Goal: Information Seeking & Learning: Learn about a topic

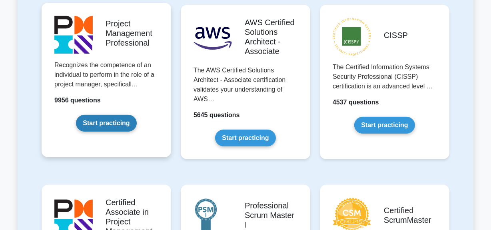
click at [120, 127] on link "Start practicing" at bounding box center [106, 123] width 60 height 17
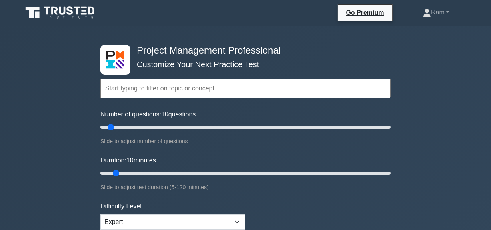
click at [148, 91] on input "text" at bounding box center [245, 88] width 291 height 19
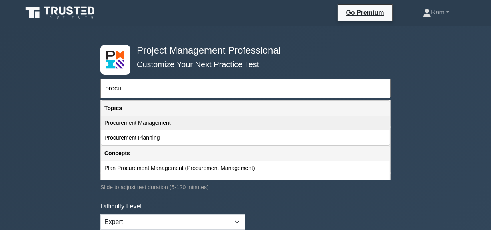
click at [168, 123] on div "Procurement Management" at bounding box center [245, 123] width 289 height 15
type input "Procurement Management"
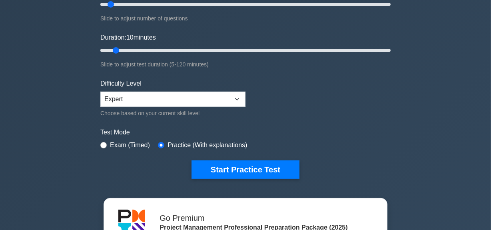
scroll to position [145, 0]
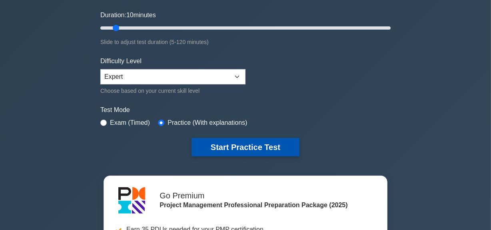
click at [206, 140] on button "Start Practice Test" at bounding box center [246, 147] width 108 height 18
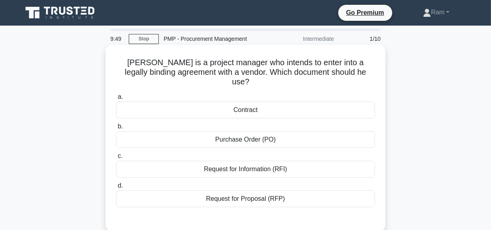
click at [256, 102] on div "Contract" at bounding box center [245, 110] width 259 height 17
click at [116, 100] on input "a. Contract" at bounding box center [116, 96] width 0 height 5
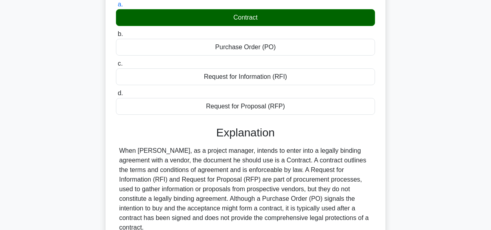
scroll to position [145, 0]
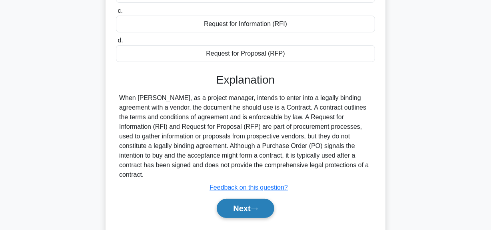
click at [234, 199] on button "Next" at bounding box center [245, 208] width 57 height 19
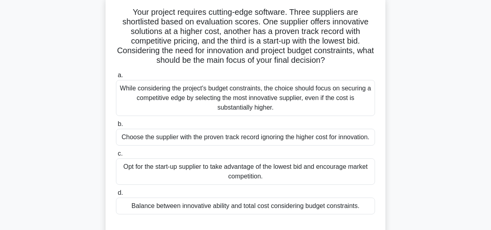
scroll to position [0, 0]
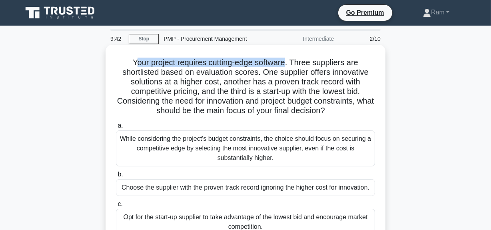
drag, startPoint x: 134, startPoint y: 62, endPoint x: 289, endPoint y: 50, distance: 155.7
click at [289, 50] on div "Your project requires cutting-edge software. Three suppliers are shortlisted ba…" at bounding box center [246, 167] width 274 height 238
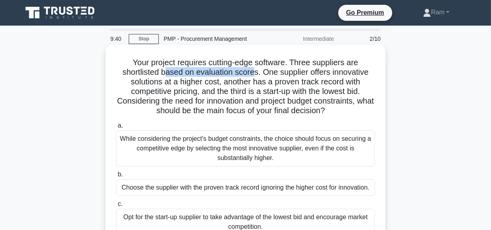
drag, startPoint x: 164, startPoint y: 74, endPoint x: 286, endPoint y: 79, distance: 121.8
click at [256, 71] on h5 "Your project requires cutting-edge software. Three suppliers are shortlisted ba…" at bounding box center [245, 87] width 261 height 58
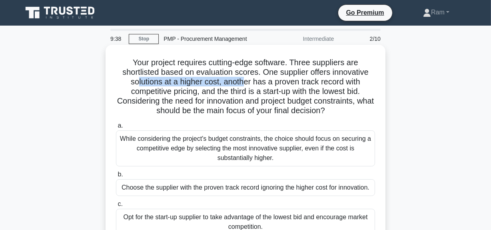
drag, startPoint x: 136, startPoint y: 82, endPoint x: 310, endPoint y: 88, distance: 174.6
click at [248, 82] on h5 "Your project requires cutting-edge software. Three suppliers are shortlisted ba…" at bounding box center [245, 87] width 261 height 58
drag, startPoint x: 335, startPoint y: 83, endPoint x: 369, endPoint y: 85, distance: 34.1
click at [369, 85] on h5 "Your project requires cutting-edge software. Three suppliers are shortlisted ba…" at bounding box center [245, 87] width 261 height 58
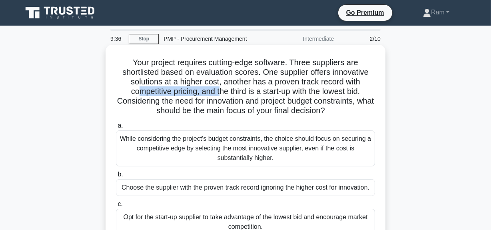
drag, startPoint x: 136, startPoint y: 91, endPoint x: 305, endPoint y: 95, distance: 168.5
click at [229, 92] on h5 "Your project requires cutting-edge software. Three suppliers are shortlisted ba…" at bounding box center [245, 87] width 261 height 58
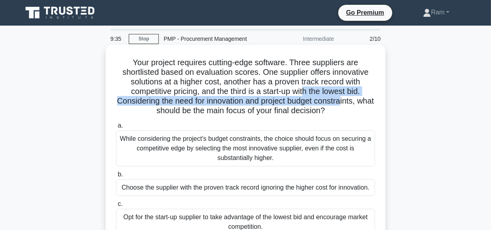
drag, startPoint x: 305, startPoint y: 94, endPoint x: 353, endPoint y: 98, distance: 49.1
click at [353, 98] on h5 "Your project requires cutting-edge software. Three suppliers are shortlisted ba…" at bounding box center [245, 87] width 261 height 58
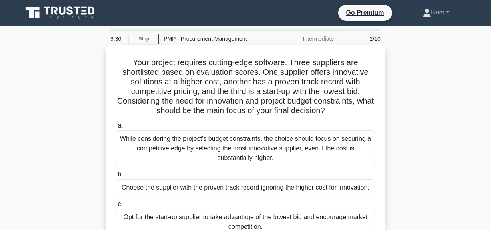
click at [257, 120] on div "a. While considering the project's budget constraints, the choice should focus …" at bounding box center [245, 192] width 269 height 147
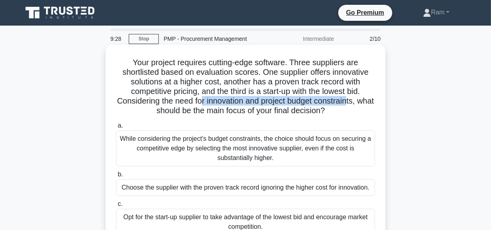
drag, startPoint x: 209, startPoint y: 99, endPoint x: 362, endPoint y: 102, distance: 152.9
click at [362, 102] on h5 "Your project requires cutting-edge software. Three suppliers are shortlisted ba…" at bounding box center [245, 87] width 261 height 58
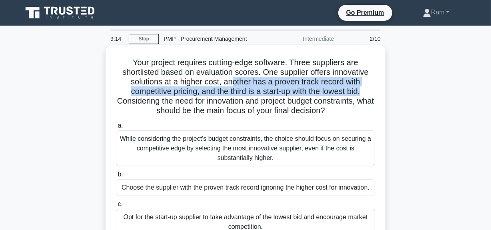
drag, startPoint x: 234, startPoint y: 81, endPoint x: 365, endPoint y: 94, distance: 132.0
click at [365, 94] on h5 "Your project requires cutting-edge software. Three suppliers are shortlisted ba…" at bounding box center [245, 87] width 261 height 58
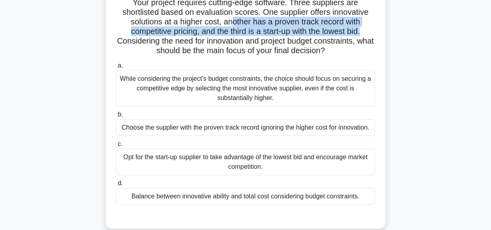
scroll to position [72, 0]
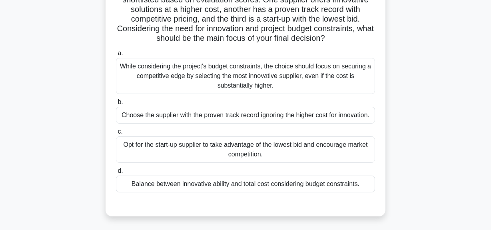
click at [258, 185] on div "Balance between innovative ability and total cost considering budget constraint…" at bounding box center [245, 184] width 259 height 17
click at [116, 174] on input "d. Balance between innovative ability and total cost considering budget constra…" at bounding box center [116, 170] width 0 height 5
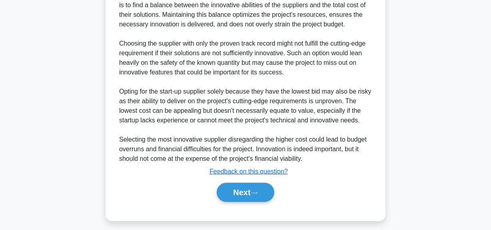
scroll to position [311, 0]
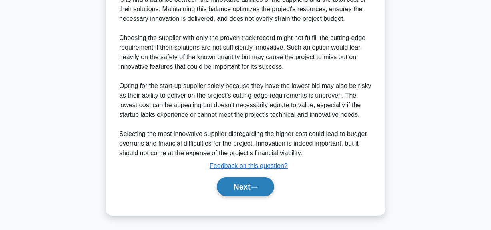
click at [246, 184] on button "Next" at bounding box center [245, 186] width 57 height 19
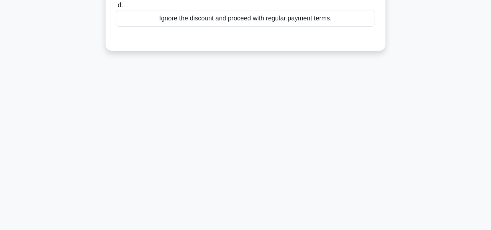
scroll to position [56, 0]
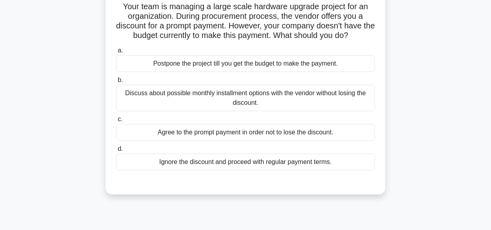
click at [274, 105] on div "Discuss about possible monthly installment options with the vendor without losi…" at bounding box center [245, 98] width 259 height 26
click at [116, 83] on input "b. Discuss about possible monthly installment options with the vendor without l…" at bounding box center [116, 80] width 0 height 5
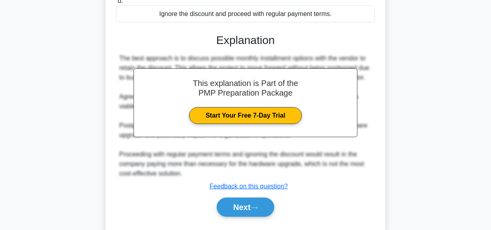
scroll to position [234, 0]
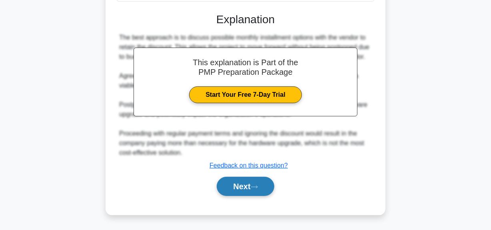
click at [241, 184] on button "Next" at bounding box center [245, 186] width 57 height 19
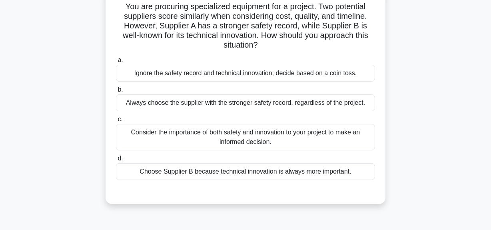
scroll to position [56, 0]
click at [298, 132] on div "Consider the importance of both safety and innovation to your project to make a…" at bounding box center [245, 137] width 259 height 26
click at [116, 122] on input "c. Consider the importance of both safety and innovation to your project to mak…" at bounding box center [116, 119] width 0 height 5
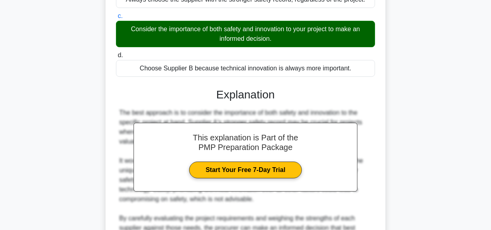
scroll to position [202, 0]
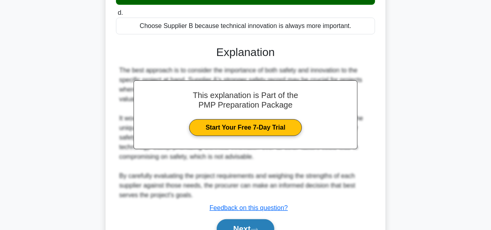
click at [264, 228] on button "Next" at bounding box center [245, 228] width 57 height 19
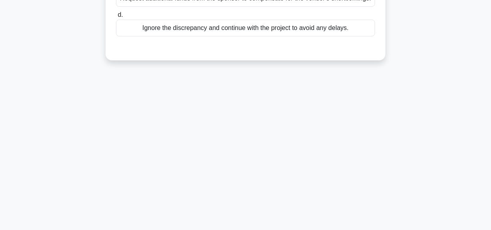
scroll to position [56, 0]
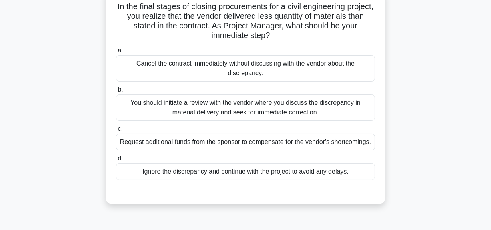
click at [224, 109] on div "You should initiate a review with the vendor where you discuss the discrepancy …" at bounding box center [245, 107] width 259 height 26
click at [116, 92] on input "b. You should initiate a review with the vendor where you discuss the discrepan…" at bounding box center [116, 89] width 0 height 5
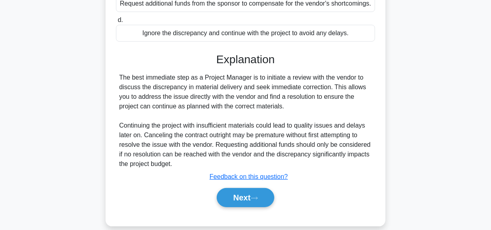
scroll to position [215, 0]
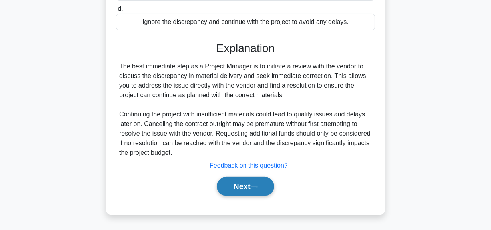
click at [247, 184] on button "Next" at bounding box center [245, 186] width 57 height 19
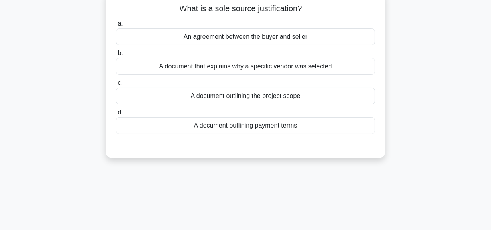
scroll to position [0, 0]
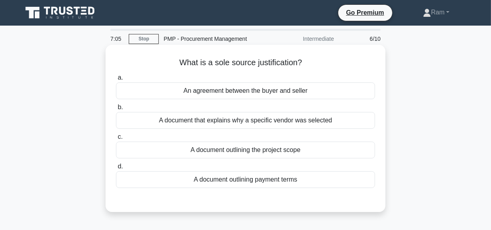
click at [280, 124] on div "A document that explains why a specific vendor was selected" at bounding box center [245, 120] width 259 height 17
click at [116, 110] on input "b. A document that explains why a specific vendor was selected" at bounding box center [116, 107] width 0 height 5
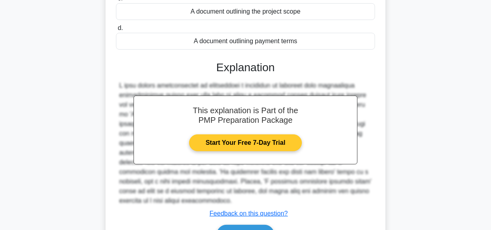
scroll to position [145, 0]
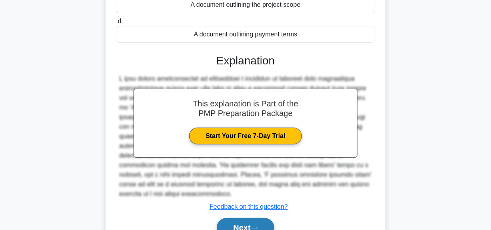
click at [250, 223] on button "Next" at bounding box center [245, 227] width 57 height 19
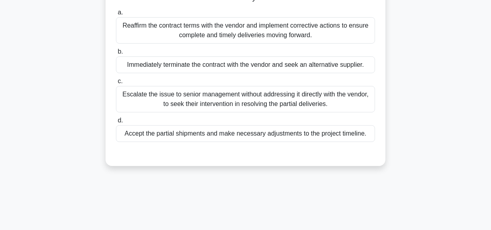
scroll to position [36, 0]
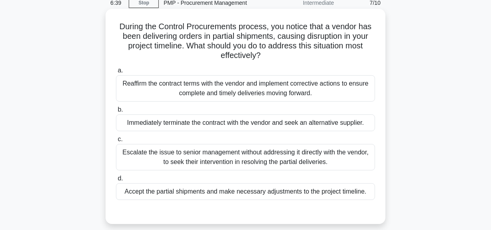
click at [258, 84] on div "Reaffirm the contract terms with the vendor and implement corrective actions to…" at bounding box center [245, 88] width 259 height 26
click at [116, 73] on input "a. Reaffirm the contract terms with the vendor and implement corrective actions…" at bounding box center [116, 70] width 0 height 5
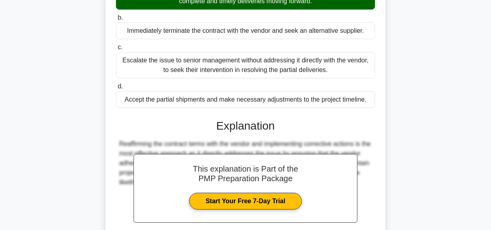
scroll to position [205, 0]
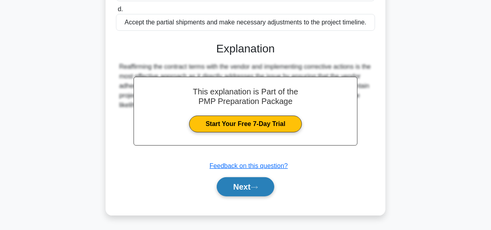
click at [245, 184] on button "Next" at bounding box center [245, 186] width 57 height 19
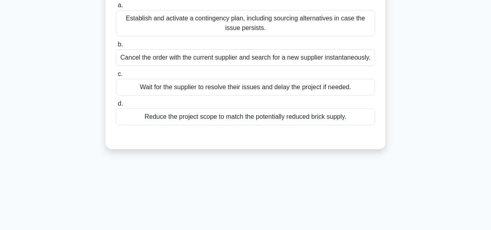
scroll to position [20, 0]
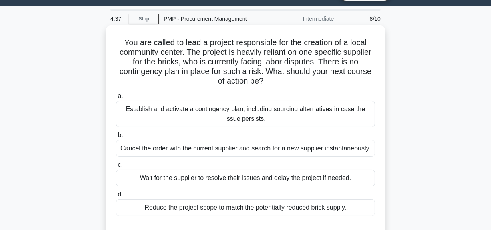
click at [332, 126] on div "Establish and activate a contingency plan, including sourcing alternatives in c…" at bounding box center [245, 114] width 259 height 26
click at [116, 99] on input "a. Establish and activate a contingency plan, including sourcing alternatives i…" at bounding box center [116, 96] width 0 height 5
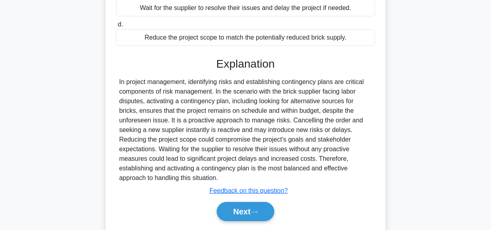
scroll to position [215, 0]
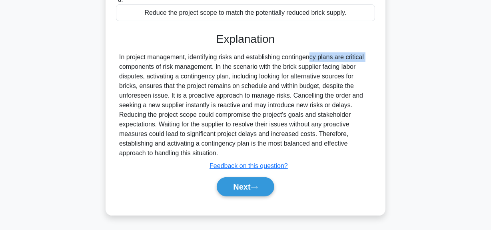
drag, startPoint x: 262, startPoint y: 62, endPoint x: 325, endPoint y: 61, distance: 63.2
click at [325, 61] on div "In project management, identifying risks and establishing contingency plans are…" at bounding box center [245, 105] width 253 height 106
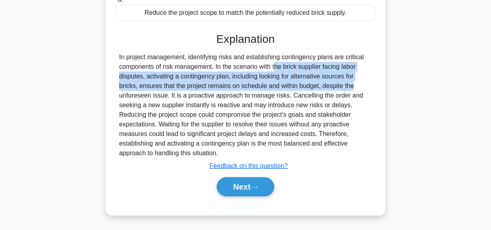
drag, startPoint x: 227, startPoint y: 67, endPoint x: 306, endPoint y: 86, distance: 81.4
click at [306, 86] on div "In project management, identifying risks and establishing contingency plans are…" at bounding box center [245, 105] width 253 height 106
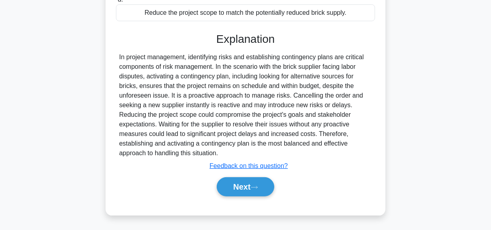
click at [306, 110] on div "In project management, identifying risks and establishing contingency plans are…" at bounding box center [245, 105] width 253 height 106
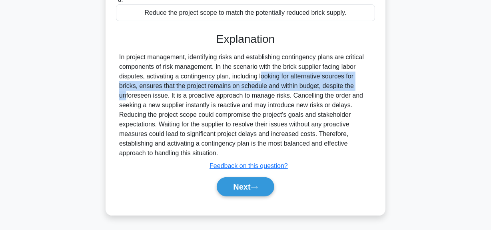
drag, startPoint x: 216, startPoint y: 75, endPoint x: 321, endPoint y: 106, distance: 109.3
click at [316, 89] on div "In project management, identifying risks and establishing contingency plans are…" at bounding box center [245, 105] width 253 height 106
click at [258, 188] on icon at bounding box center [254, 187] width 7 height 4
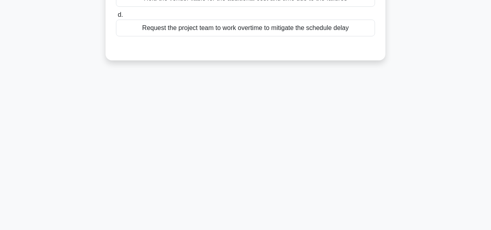
scroll to position [20, 0]
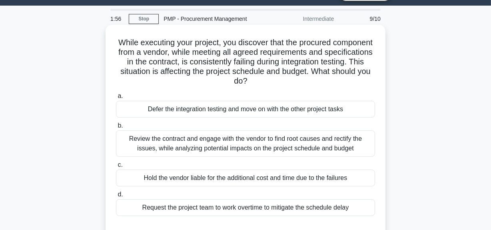
click at [319, 147] on div "Review the contract and engage with the vendor to find root causes and rectify …" at bounding box center [245, 143] width 259 height 26
click at [116, 128] on input "b. Review the contract and engage with the vendor to find root causes and recti…" at bounding box center [116, 125] width 0 height 5
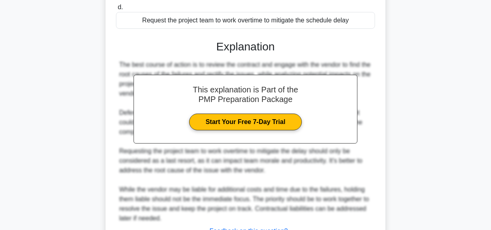
scroll to position [273, 0]
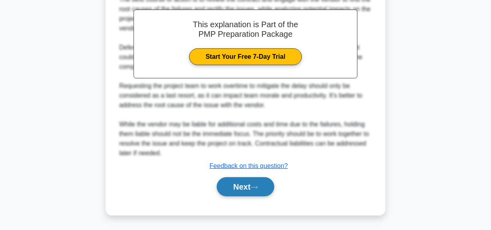
click at [268, 183] on button "Next" at bounding box center [245, 186] width 57 height 19
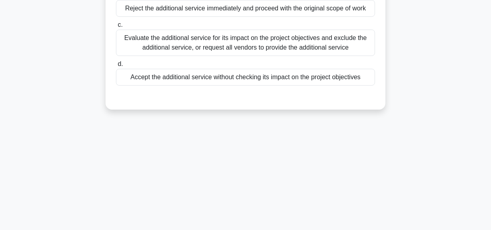
scroll to position [56, 0]
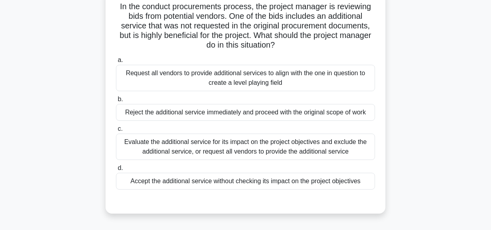
click at [323, 150] on div "Evaluate the additional service for its impact on the project objectives and ex…" at bounding box center [245, 147] width 259 height 26
click at [116, 132] on input "c. Evaluate the additional service for its impact on the project objectives and…" at bounding box center [116, 128] width 0 height 5
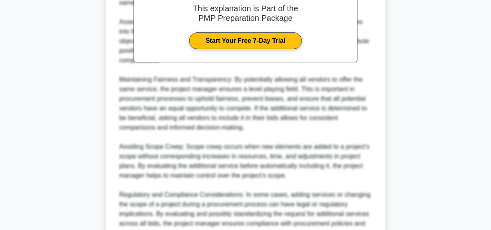
scroll to position [369, 0]
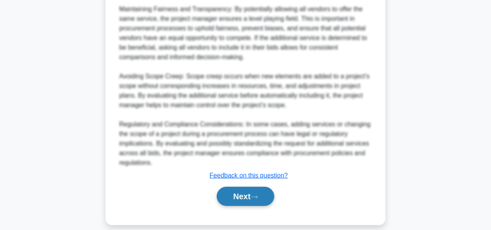
click at [247, 187] on button "Next" at bounding box center [245, 196] width 57 height 19
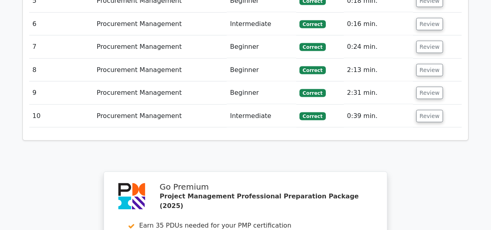
scroll to position [1309, 0]
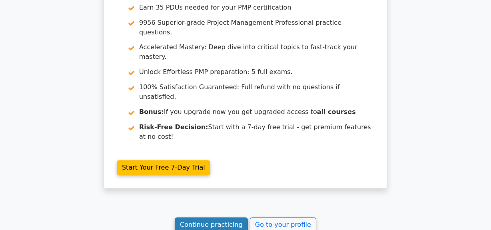
drag, startPoint x: 225, startPoint y: 128, endPoint x: 236, endPoint y: 129, distance: 11.2
click at [225, 218] on link "Continue practicing" at bounding box center [211, 225] width 73 height 15
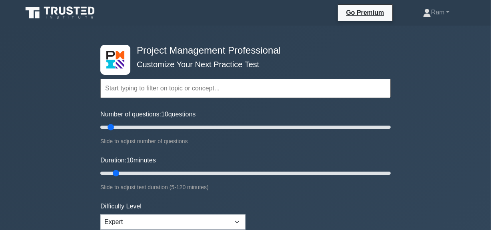
click at [186, 92] on input "text" at bounding box center [245, 88] width 291 height 19
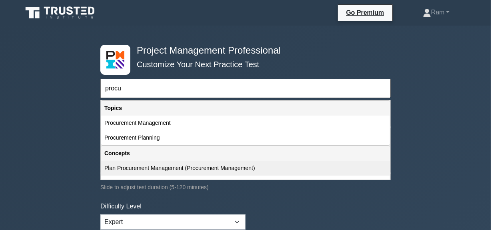
click at [148, 168] on div "Plan Procurement Management (Procurement Management)" at bounding box center [245, 168] width 289 height 15
type input "Plan Procurement Management (Procurement Management)"
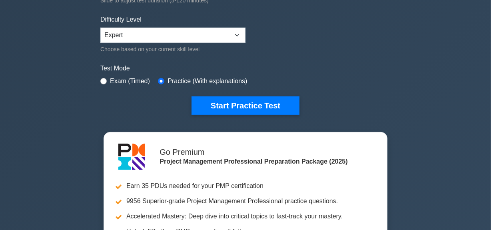
scroll to position [218, 0]
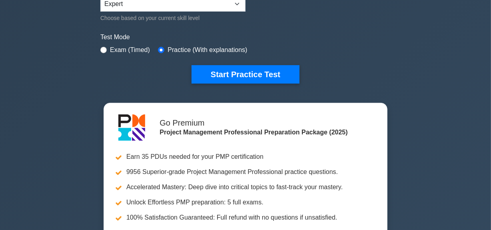
drag, startPoint x: 230, startPoint y: 75, endPoint x: 224, endPoint y: 84, distance: 10.2
click at [230, 75] on button "Start Practice Test" at bounding box center [246, 74] width 108 height 18
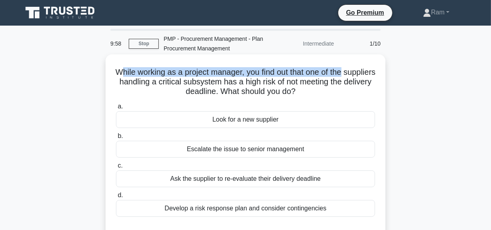
drag, startPoint x: 132, startPoint y: 73, endPoint x: 263, endPoint y: 87, distance: 130.8
click at [379, 76] on div "While working as a project manager, you find out that one of the suppliers hand…" at bounding box center [246, 148] width 274 height 180
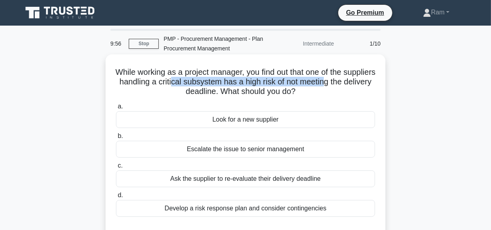
drag, startPoint x: 209, startPoint y: 80, endPoint x: 367, endPoint y: 80, distance: 157.3
click at [367, 80] on h5 "While working as a project manager, you find out that one of the suppliers hand…" at bounding box center [245, 82] width 261 height 30
drag, startPoint x: 170, startPoint y: 91, endPoint x: 321, endPoint y: 97, distance: 150.6
click at [321, 97] on div "While working as a project manager, you find out that one of the suppliers hand…" at bounding box center [246, 148] width 274 height 180
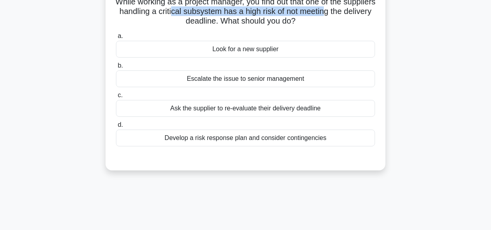
scroll to position [72, 0]
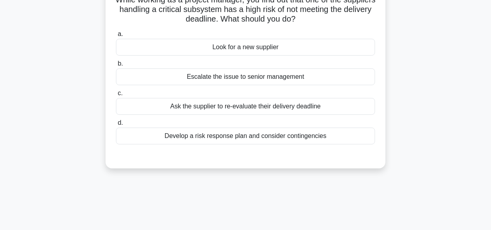
click at [307, 108] on div "Ask the supplier to re-evaluate their delivery deadline" at bounding box center [245, 106] width 259 height 17
click at [116, 96] on input "c. Ask the supplier to re-evaluate their delivery deadline" at bounding box center [116, 93] width 0 height 5
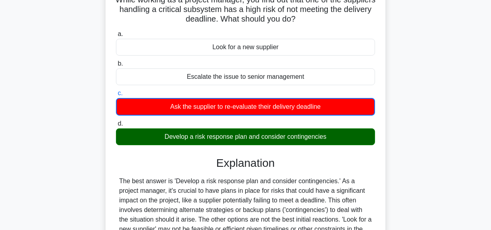
scroll to position [145, 0]
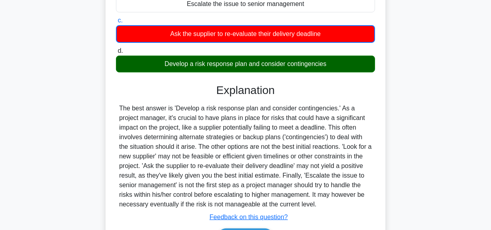
drag, startPoint x: 167, startPoint y: 65, endPoint x: 335, endPoint y: 67, distance: 168.1
click at [335, 67] on div "Develop a risk response plan and consider contingencies" at bounding box center [245, 64] width 259 height 17
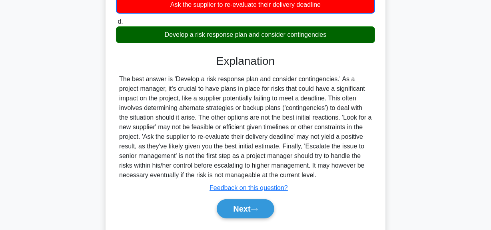
scroll to position [202, 0]
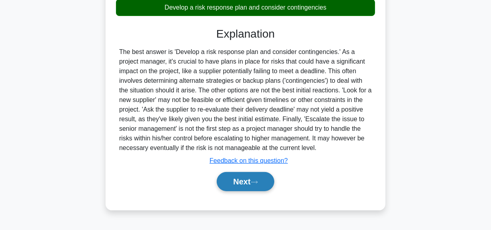
click at [248, 188] on button "Next" at bounding box center [245, 181] width 57 height 19
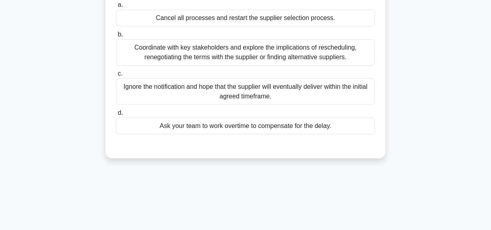
scroll to position [0, 0]
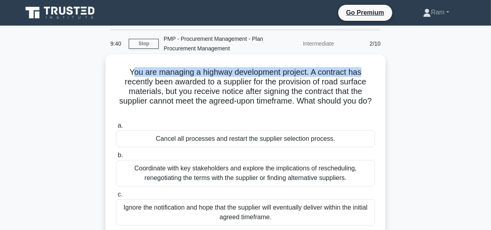
drag, startPoint x: 129, startPoint y: 74, endPoint x: 373, endPoint y: 75, distance: 243.3
click at [373, 75] on h5 "You are managing a highway development project. A contract has recently been aw…" at bounding box center [245, 91] width 261 height 49
click at [147, 75] on h5 "You are managing a highway development project. A contract has recently been aw…" at bounding box center [245, 91] width 261 height 49
drag, startPoint x: 127, startPoint y: 74, endPoint x: 365, endPoint y: 72, distance: 237.7
click at [365, 72] on h5 "You are managing a highway development project. A contract has recently been aw…" at bounding box center [245, 91] width 261 height 49
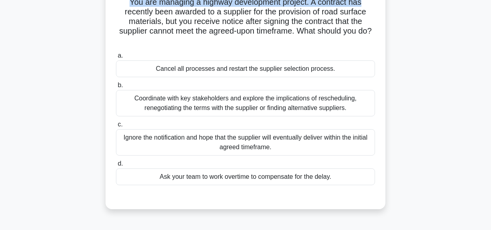
scroll to position [72, 0]
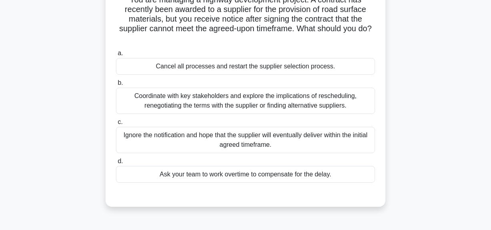
click at [290, 105] on div "Coordinate with key stakeholders and explore the implications of rescheduling, …" at bounding box center [245, 101] width 259 height 26
click at [116, 86] on input "b. Coordinate with key stakeholders and explore the implications of reschedulin…" at bounding box center [116, 82] width 0 height 5
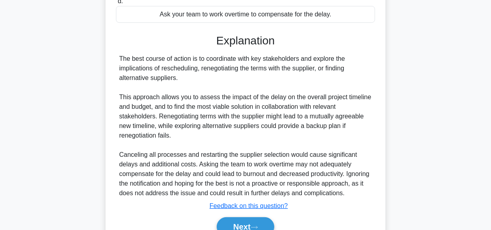
scroll to position [282, 0]
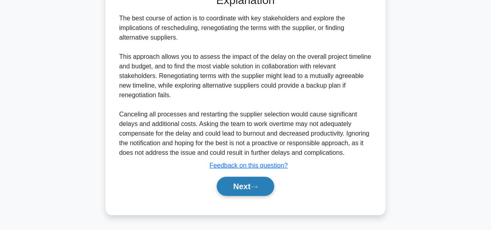
click at [233, 181] on button "Next" at bounding box center [245, 186] width 57 height 19
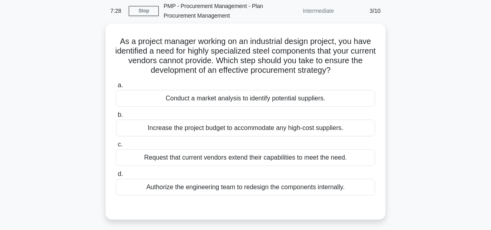
scroll to position [20, 0]
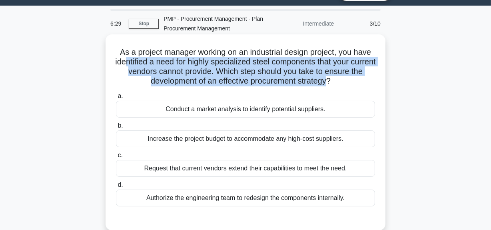
drag, startPoint x: 135, startPoint y: 64, endPoint x: 337, endPoint y: 79, distance: 202.6
click at [337, 79] on h5 "As a project manager working on an industrial design project, you have identifi…" at bounding box center [245, 66] width 261 height 39
click at [244, 83] on h5 "As a project manager working on an industrial design project, you have identifi…" at bounding box center [245, 66] width 261 height 39
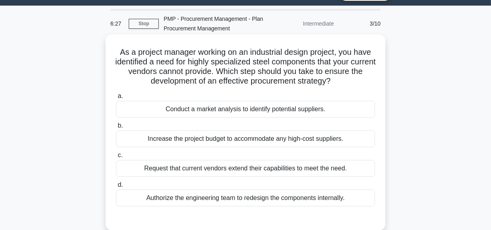
drag, startPoint x: 238, startPoint y: 72, endPoint x: 344, endPoint y: 84, distance: 106.7
click at [344, 84] on h5 "As a project manager working on an industrial design project, you have identifi…" at bounding box center [245, 66] width 261 height 39
click at [317, 107] on div "Conduct a market analysis to identify potential suppliers." at bounding box center [245, 109] width 259 height 17
click at [116, 99] on input "a. Conduct a market analysis to identify potential suppliers." at bounding box center [116, 96] width 0 height 5
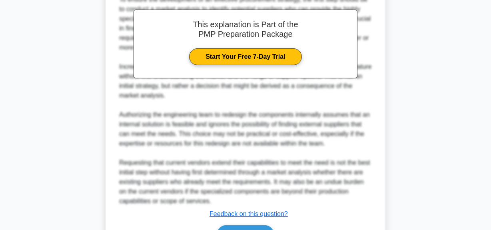
scroll to position [311, 0]
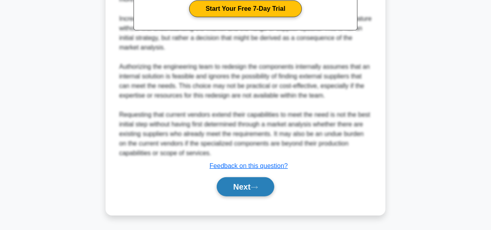
click at [255, 184] on button "Next" at bounding box center [245, 186] width 57 height 19
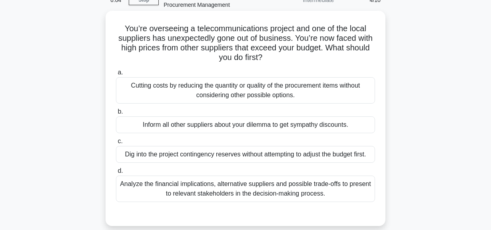
scroll to position [56, 0]
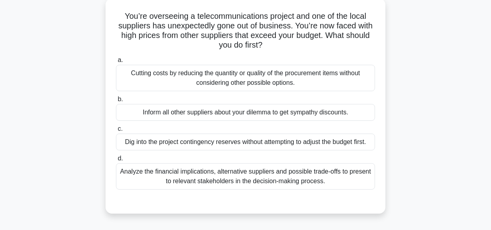
click at [321, 180] on div "Analyze the financial implications, alternative suppliers and possible trade-of…" at bounding box center [245, 176] width 259 height 26
click at [116, 161] on input "d. Analyze the financial implications, alternative suppliers and possible trade…" at bounding box center [116, 158] width 0 height 5
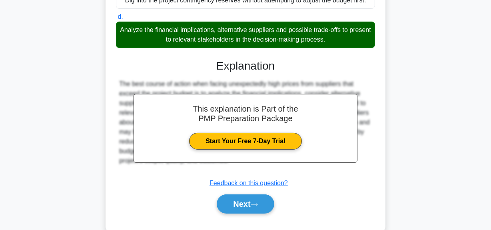
scroll to position [215, 0]
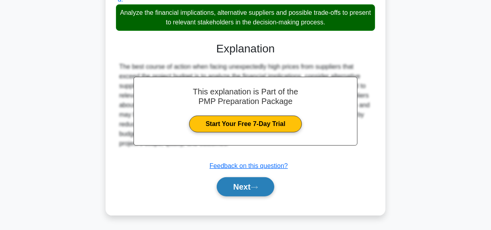
click at [257, 188] on icon at bounding box center [254, 187] width 7 height 4
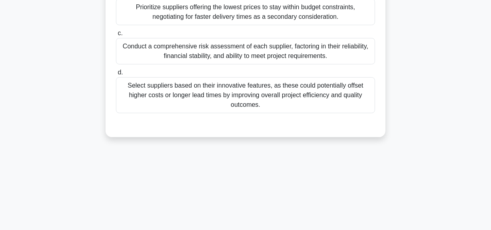
scroll to position [56, 0]
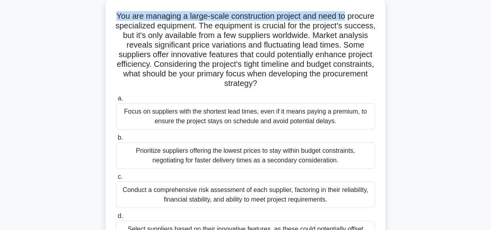
drag, startPoint x: 123, startPoint y: 18, endPoint x: 216, endPoint y: 27, distance: 93.7
click at [370, 16] on h5 "You are managing a large-scale construction project and need to procure special…" at bounding box center [245, 50] width 261 height 78
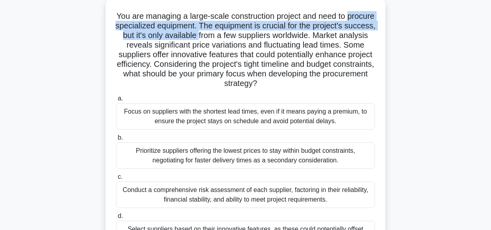
drag, startPoint x: 132, startPoint y: 26, endPoint x: 297, endPoint y: 35, distance: 165.1
click at [261, 32] on h5 "You are managing a large-scale construction project and need to procure special…" at bounding box center [245, 50] width 261 height 78
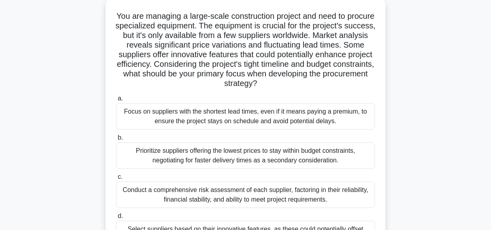
click at [308, 36] on h5 "You are managing a large-scale construction project and need to procure special…" at bounding box center [245, 50] width 261 height 78
drag, startPoint x: 251, startPoint y: 27, endPoint x: 358, endPoint y: 27, distance: 106.8
click at [367, 24] on h5 "You are managing a large-scale construction project and need to procure special…" at bounding box center [245, 50] width 261 height 78
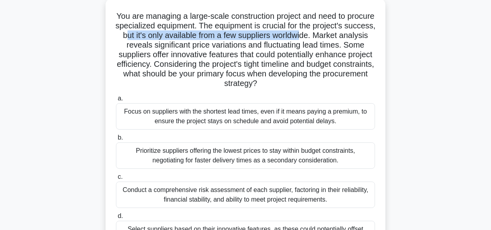
drag, startPoint x: 186, startPoint y: 34, endPoint x: 279, endPoint y: 51, distance: 94.8
click at [365, 38] on h5 "You are managing a large-scale construction project and need to procure special…" at bounding box center [245, 50] width 261 height 78
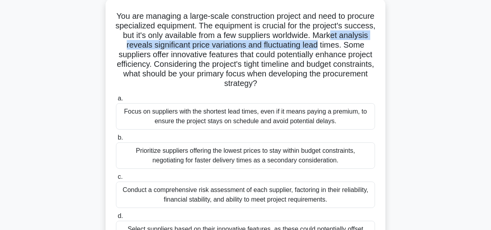
drag, startPoint x: 137, startPoint y: 46, endPoint x: 295, endPoint y: 56, distance: 157.6
click at [373, 46] on h5 "You are managing a large-scale construction project and need to procure special…" at bounding box center [245, 50] width 261 height 78
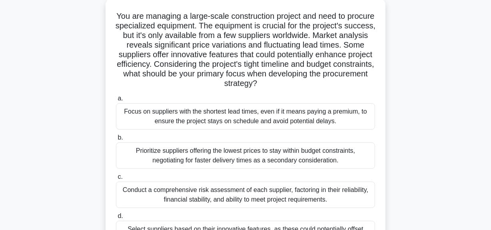
click at [275, 60] on h5 "You are managing a large-scale construction project and need to procure special…" at bounding box center [245, 50] width 261 height 78
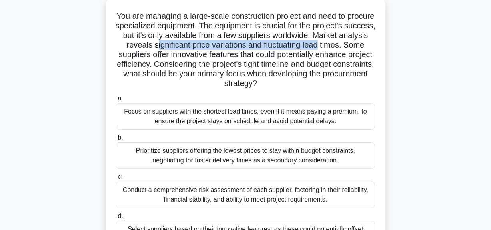
drag, startPoint x: 206, startPoint y: 44, endPoint x: 380, endPoint y: 44, distance: 174.1
click at [380, 44] on div "You are managing a large-scale construction project and need to procure special…" at bounding box center [246, 140] width 274 height 276
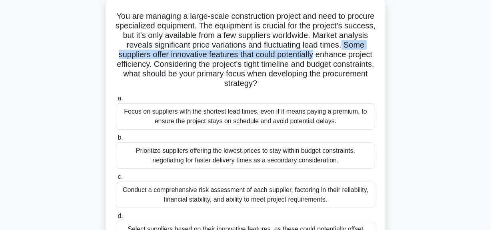
drag, startPoint x: 142, startPoint y: 54, endPoint x: 376, endPoint y: 71, distance: 234.8
click at [387, 57] on div "You are managing a large-scale construction project and need to procure special…" at bounding box center [246, 146] width 456 height 292
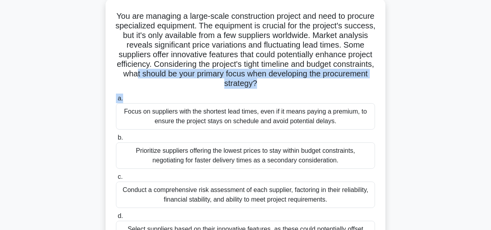
drag, startPoint x: 221, startPoint y: 74, endPoint x: 324, endPoint y: 90, distance: 103.8
click at [324, 90] on div "You are managing a large-scale construction project and need to procure special…" at bounding box center [246, 140] width 274 height 276
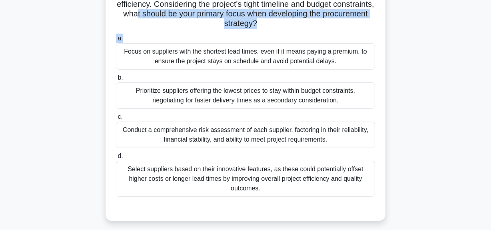
scroll to position [129, 0]
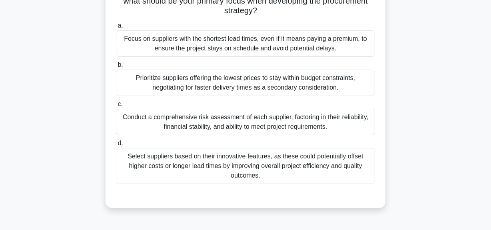
click at [307, 123] on div "Conduct a comprehensive risk assessment of each supplier, factoring in their re…" at bounding box center [245, 122] width 259 height 26
click at [116, 107] on input "c. Conduct a comprehensive risk assessment of each supplier, factoring in their…" at bounding box center [116, 104] width 0 height 5
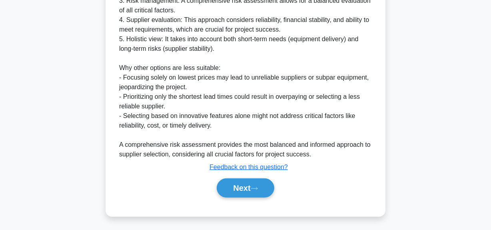
scroll to position [417, 0]
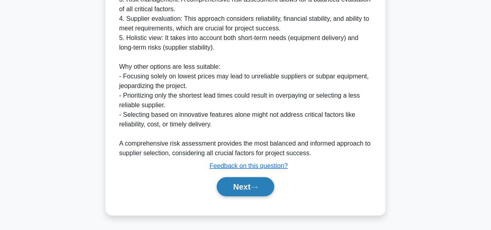
click at [256, 181] on button "Next" at bounding box center [245, 186] width 57 height 19
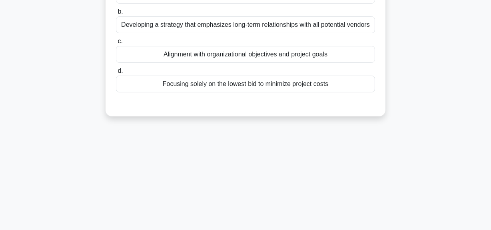
scroll to position [20, 0]
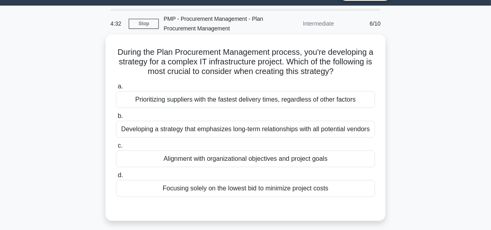
click at [297, 159] on div "Alignment with organizational objectives and project goals" at bounding box center [245, 158] width 259 height 17
click at [116, 148] on input "c. Alignment with organizational objectives and project goals" at bounding box center [116, 145] width 0 height 5
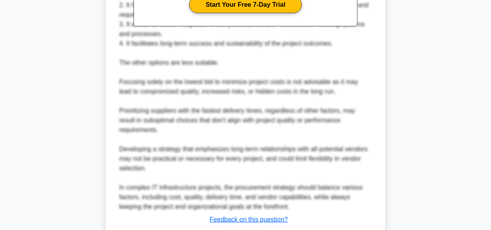
scroll to position [349, 0]
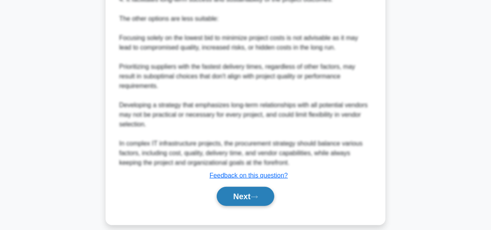
click at [262, 187] on button "Next" at bounding box center [245, 196] width 57 height 19
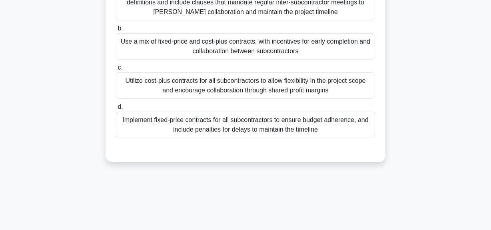
scroll to position [129, 0]
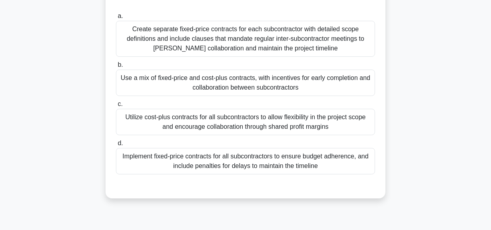
click at [281, 160] on div "Implement fixed-price contracts for all subcontractors to ensure budget adheren…" at bounding box center [245, 161] width 259 height 26
click at [116, 146] on input "d. Implement fixed-price contracts for all subcontractors to ensure budget adhe…" at bounding box center [116, 143] width 0 height 5
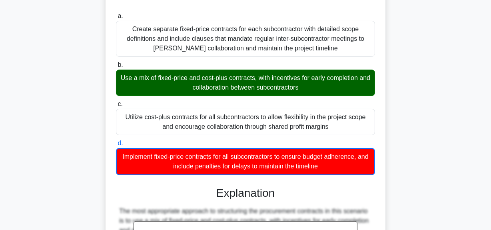
drag, startPoint x: 124, startPoint y: 78, endPoint x: 321, endPoint y: 84, distance: 197.0
click at [321, 84] on div "Use a mix of fixed-price and cost-plus contracts, with incentives for early com…" at bounding box center [245, 83] width 259 height 26
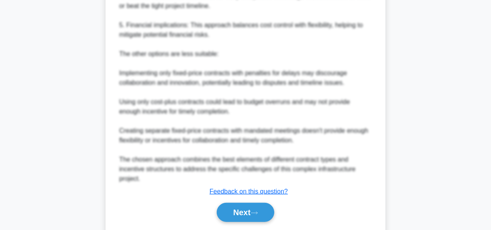
scroll to position [523, 0]
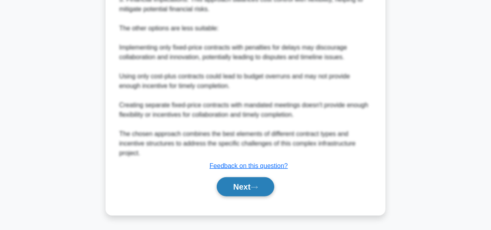
drag, startPoint x: 250, startPoint y: 186, endPoint x: 263, endPoint y: 181, distance: 13.8
click at [250, 186] on button "Next" at bounding box center [245, 186] width 57 height 19
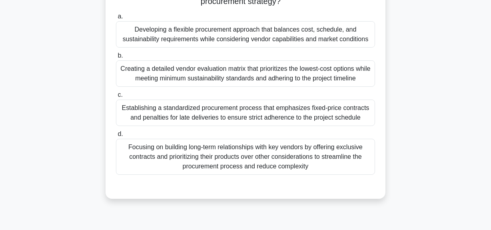
scroll to position [129, 0]
click at [295, 118] on div "Establishing a standardized procurement process that emphasizes fixed-price con…" at bounding box center [245, 112] width 259 height 26
click at [116, 97] on input "c. Establishing a standardized procurement process that emphasizes fixed-price …" at bounding box center [116, 94] width 0 height 5
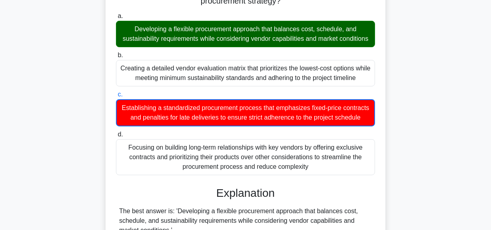
drag, startPoint x: 138, startPoint y: 32, endPoint x: 345, endPoint y: 47, distance: 207.0
click at [345, 47] on div "Developing a flexible procurement approach that balances cost, schedule, and su…" at bounding box center [245, 34] width 259 height 26
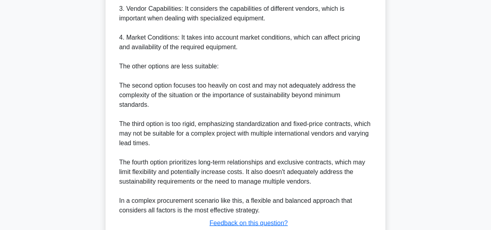
scroll to position [533, 0]
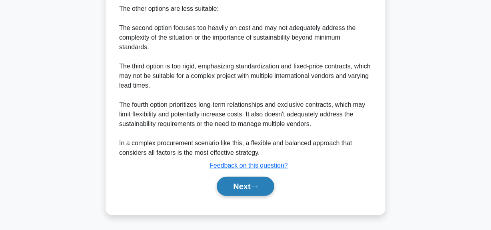
click at [252, 188] on button "Next" at bounding box center [245, 186] width 57 height 19
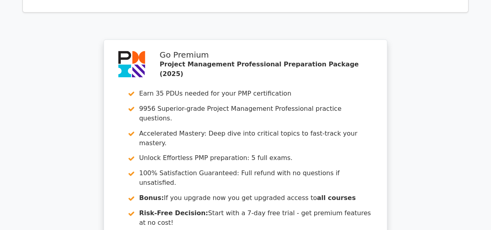
scroll to position [1315, 0]
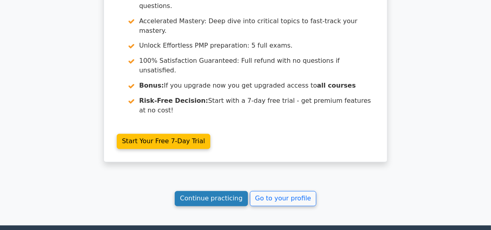
click at [202, 191] on link "Continue practicing" at bounding box center [211, 198] width 73 height 15
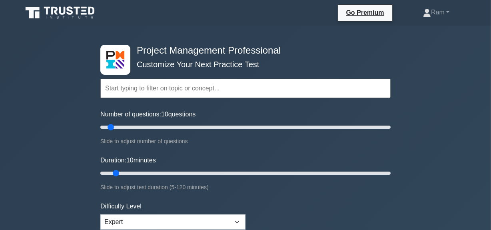
click at [182, 88] on input "text" at bounding box center [245, 88] width 291 height 19
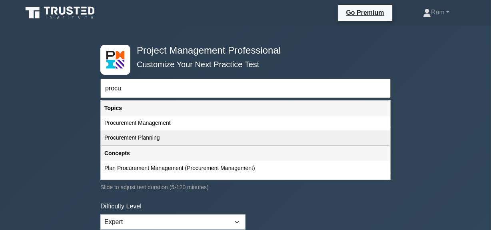
click at [165, 138] on div "Procurement Planning" at bounding box center [245, 137] width 289 height 15
type input "Procurement Planning"
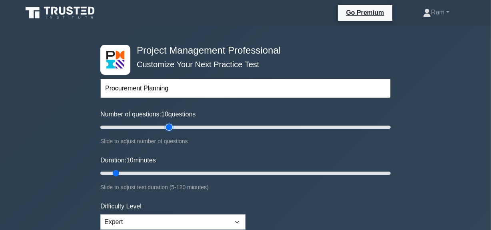
type input "50"
click at [170, 125] on input "Number of questions: 10 questions" at bounding box center [245, 127] width 291 height 10
click at [168, 170] on input "Duration: 30 minutes" at bounding box center [245, 173] width 291 height 10
click at [201, 171] on input "Duration: 30 minutes" at bounding box center [245, 173] width 291 height 10
type input "50"
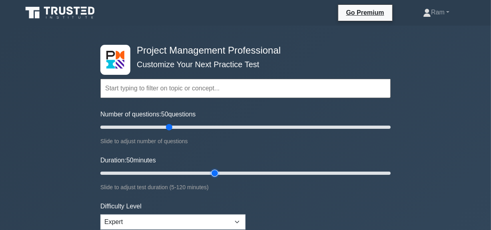
click at [220, 172] on input "Duration: 50 minutes" at bounding box center [245, 173] width 291 height 10
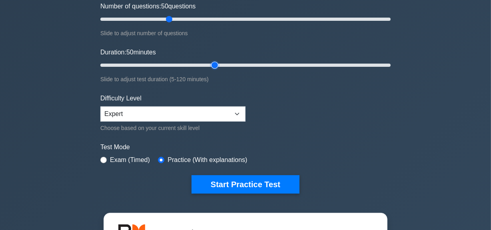
scroll to position [145, 0]
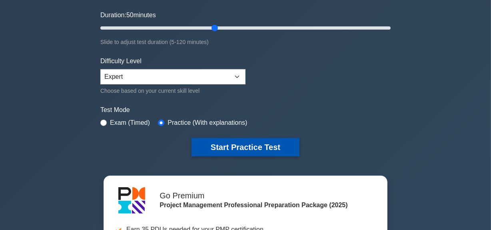
click at [228, 150] on button "Start Practice Test" at bounding box center [246, 147] width 108 height 18
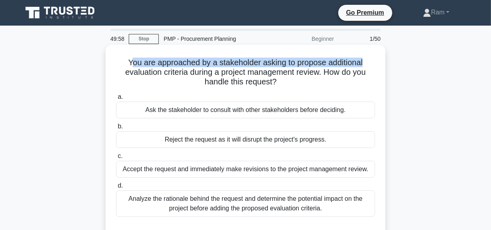
drag, startPoint x: 130, startPoint y: 62, endPoint x: 372, endPoint y: 54, distance: 241.4
click at [373, 54] on div "You are approached by a stakeholder asking to propose additional evaluation cri…" at bounding box center [246, 143] width 274 height 190
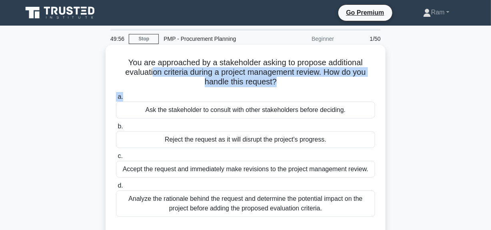
drag, startPoint x: 148, startPoint y: 76, endPoint x: 313, endPoint y: 92, distance: 164.8
click at [313, 92] on div "You are approached by a stakeholder asking to propose additional evaluation cri…" at bounding box center [246, 143] width 274 height 190
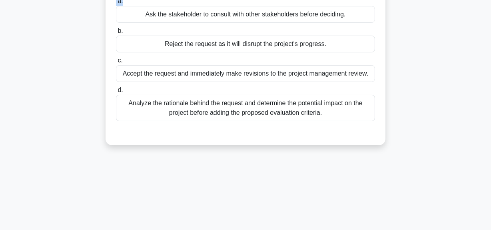
scroll to position [109, 0]
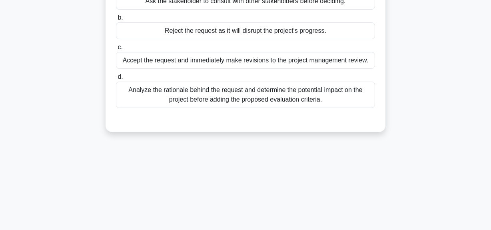
click at [311, 92] on div "Analyze the rationale behind the request and determine the potential impact on …" at bounding box center [245, 95] width 259 height 26
click at [116, 80] on input "d. Analyze the rationale behind the request and determine the potential impact …" at bounding box center [116, 76] width 0 height 5
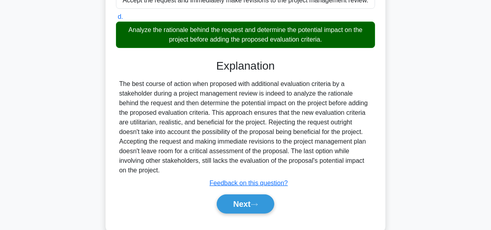
scroll to position [202, 0]
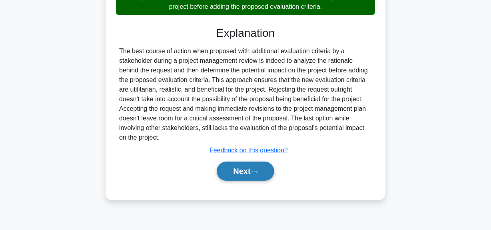
drag, startPoint x: 248, startPoint y: 170, endPoint x: 267, endPoint y: 162, distance: 20.8
click at [248, 170] on button "Next" at bounding box center [245, 171] width 57 height 19
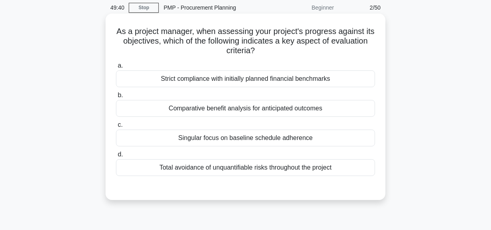
scroll to position [20, 0]
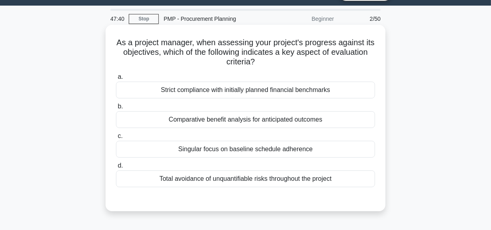
click at [260, 90] on div "Strict compliance with initially planned financial benchmarks" at bounding box center [245, 90] width 259 height 17
click at [116, 80] on input "a. Strict compliance with initially planned financial benchmarks" at bounding box center [116, 76] width 0 height 5
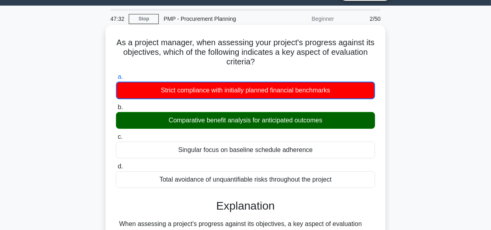
drag, startPoint x: 168, startPoint y: 124, endPoint x: 300, endPoint y: 157, distance: 136.3
click at [335, 129] on label "b. Comparative benefit analysis for anticipated outcomes" at bounding box center [245, 115] width 259 height 26
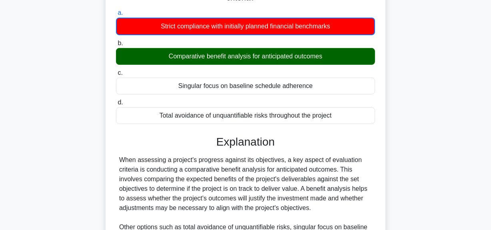
scroll to position [165, 0]
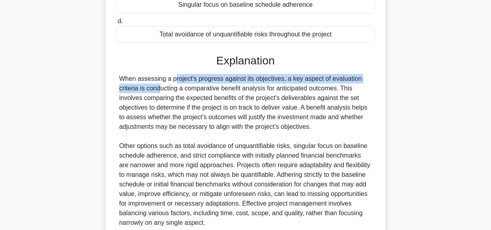
drag, startPoint x: 122, startPoint y: 82, endPoint x: 376, endPoint y: 71, distance: 253.5
click at [376, 71] on div "a. Strict compliance with initially planned financial benchmarks b. Comparative…" at bounding box center [245, 100] width 261 height 351
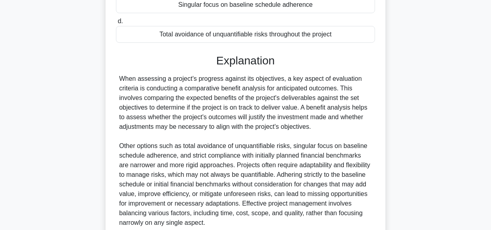
click at [341, 112] on div "When assessing a project's progress against its objectives, a key aspect of eva…" at bounding box center [245, 151] width 253 height 154
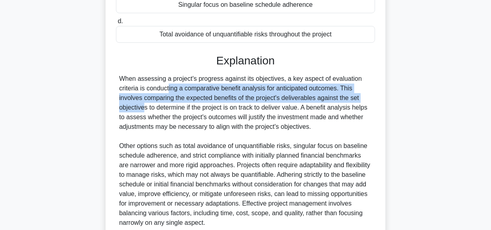
drag, startPoint x: 124, startPoint y: 88, endPoint x: 339, endPoint y: 100, distance: 215.2
click at [339, 100] on div "When assessing a project's progress against its objectives, a key aspect of eva…" at bounding box center [245, 151] width 253 height 154
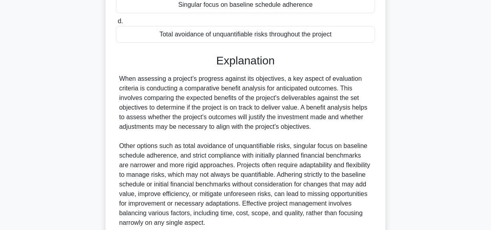
click at [312, 118] on div "When assessing a project's progress against its objectives, a key aspect of eva…" at bounding box center [245, 151] width 253 height 154
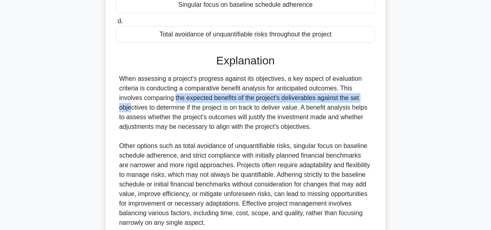
drag, startPoint x: 125, startPoint y: 97, endPoint x: 328, endPoint y: 98, distance: 203.3
click at [328, 98] on div "When assessing a project's progress against its objectives, a key aspect of eva…" at bounding box center [245, 151] width 253 height 154
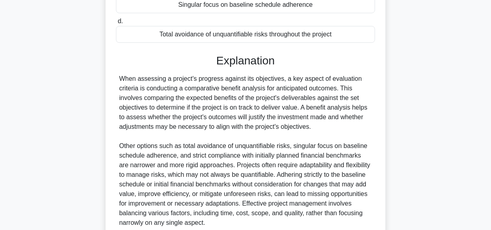
click at [314, 114] on div "When assessing a project's progress against its objectives, a key aspect of eva…" at bounding box center [245, 151] width 253 height 154
drag, startPoint x: 327, startPoint y: 99, endPoint x: 277, endPoint y: 114, distance: 51.9
click at [365, 103] on div "When assessing a project's progress against its objectives, a key aspect of eva…" at bounding box center [245, 151] width 253 height 154
drag, startPoint x: 149, startPoint y: 118, endPoint x: 154, endPoint y: 116, distance: 5.2
click at [149, 118] on div "When assessing a project's progress against its objectives, a key aspect of eva…" at bounding box center [245, 151] width 253 height 154
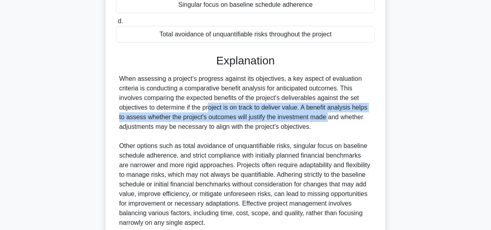
drag, startPoint x: 163, startPoint y: 107, endPoint x: 279, endPoint y: 116, distance: 115.6
click at [279, 116] on div "When assessing a project's progress against its objectives, a key aspect of eva…" at bounding box center [245, 151] width 253 height 154
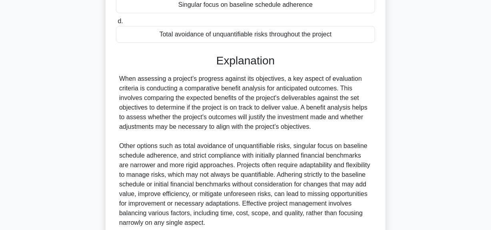
click at [287, 129] on div "When assessing a project's progress against its objectives, a key aspect of eva…" at bounding box center [245, 151] width 253 height 154
drag, startPoint x: 303, startPoint y: 108, endPoint x: 335, endPoint y: 122, distance: 35.5
click at [335, 122] on div "When assessing a project's progress against its objectives, a key aspect of eva…" at bounding box center [245, 151] width 253 height 154
click at [322, 143] on div "When assessing a project's progress against its objectives, a key aspect of eva…" at bounding box center [245, 151] width 253 height 154
drag, startPoint x: 240, startPoint y: 115, endPoint x: 329, endPoint y: 128, distance: 89.9
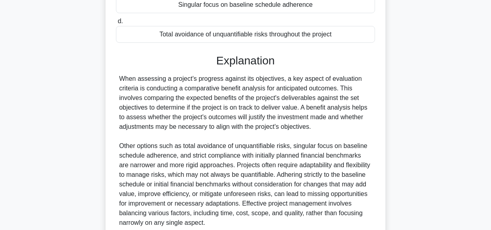
click at [329, 128] on div "When assessing a project's progress against its objectives, a key aspect of eva…" at bounding box center [245, 151] width 253 height 154
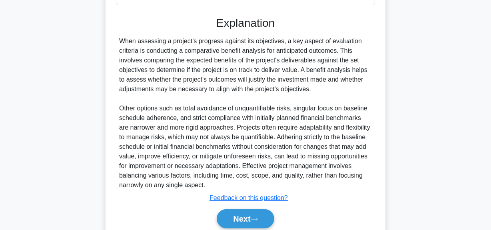
scroll to position [235, 0]
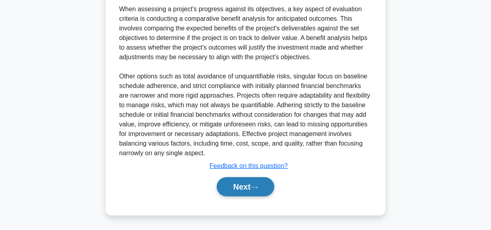
click at [228, 194] on button "Next" at bounding box center [245, 186] width 57 height 19
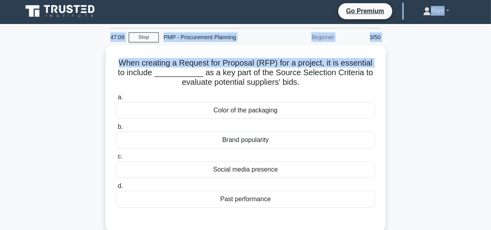
scroll to position [0, 0]
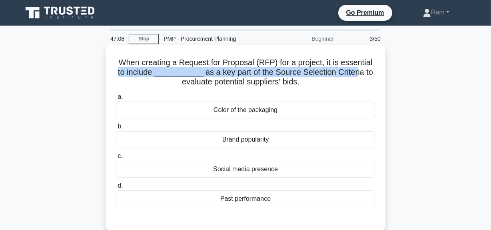
drag, startPoint x: 119, startPoint y: 12, endPoint x: 351, endPoint y: 82, distance: 242.4
click at [354, 73] on h5 "When creating a Request for Proposal (RFP) for a project, it is essential to in…" at bounding box center [245, 73] width 261 height 30
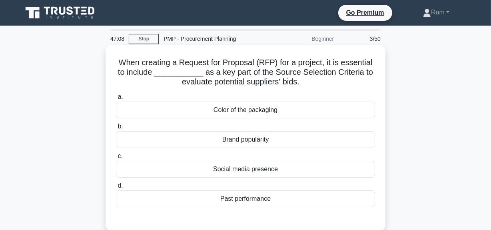
click at [351, 83] on h5 "When creating a Request for Proposal (RFP) for a project, it is essential to in…" at bounding box center [245, 73] width 261 height 30
click at [305, 198] on div "Past performance" at bounding box center [245, 198] width 259 height 17
click at [116, 188] on input "d. Past performance" at bounding box center [116, 185] width 0 height 5
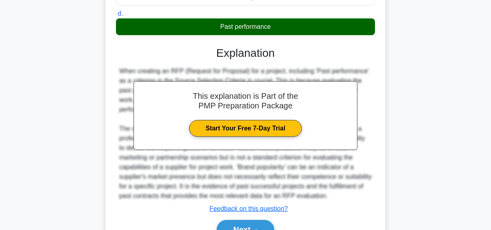
scroll to position [182, 0]
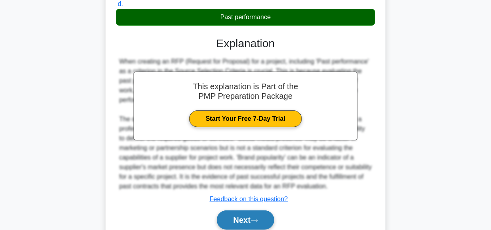
click at [258, 218] on icon at bounding box center [254, 220] width 7 height 4
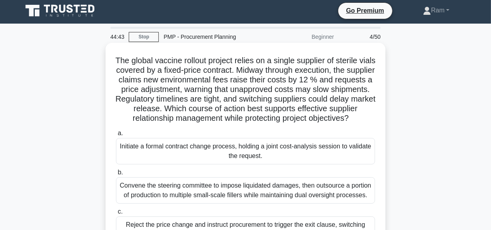
scroll to position [0, 0]
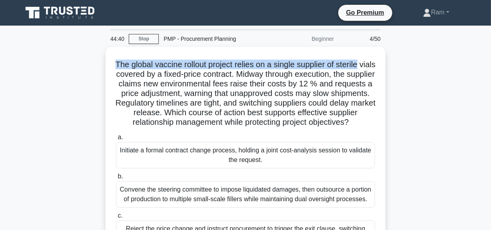
drag, startPoint x: 120, startPoint y: 63, endPoint x: 394, endPoint y: 55, distance: 273.4
click at [394, 55] on div "The global vaccine rollout project relies on a single supplier of sterile vials…" at bounding box center [246, 183] width 456 height 273
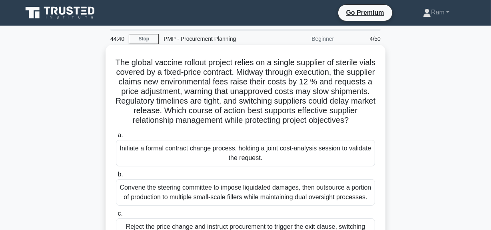
drag, startPoint x: 262, startPoint y: 86, endPoint x: 262, endPoint y: 80, distance: 5.6
click at [262, 85] on h5 "The global vaccine rollout project relies on a single supplier of sterile vials…" at bounding box center [245, 92] width 261 height 68
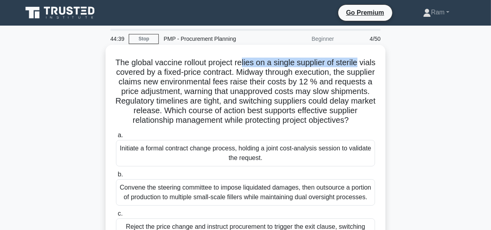
drag, startPoint x: 252, startPoint y: 64, endPoint x: 368, endPoint y: 56, distance: 116.3
click at [368, 56] on div "The global vaccine rollout project relies on a single supplier of sterile vials…" at bounding box center [246, 176] width 274 height 257
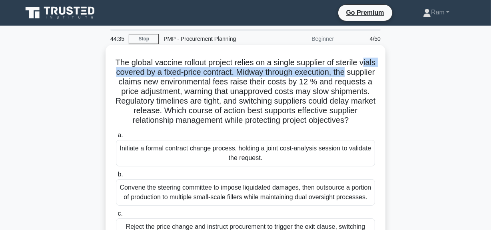
drag, startPoint x: 121, startPoint y: 73, endPoint x: 373, endPoint y: 72, distance: 251.3
click at [373, 72] on h5 "The global vaccine rollout project relies on a single supplier of sterile vials…" at bounding box center [245, 92] width 261 height 68
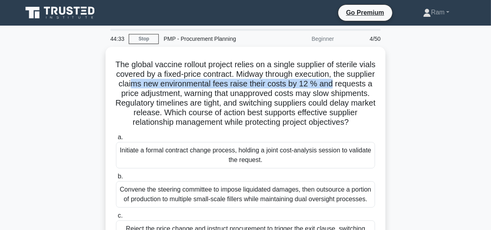
drag, startPoint x: 168, startPoint y: 83, endPoint x: 388, endPoint y: 80, distance: 219.7
click at [388, 80] on div "The global vaccine rollout project relies on a single supplier of sterile vials…" at bounding box center [246, 183] width 456 height 273
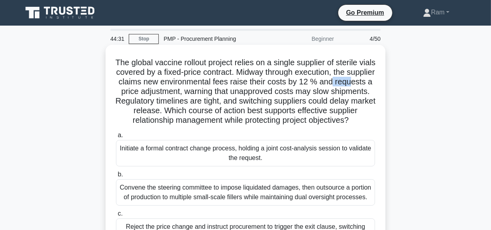
drag, startPoint x: 134, startPoint y: 96, endPoint x: 376, endPoint y: 96, distance: 241.7
click at [394, 88] on div "The global vaccine rollout project relies on a single supplier of sterile vials…" at bounding box center [246, 183] width 456 height 273
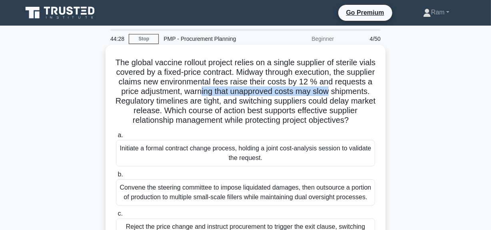
drag, startPoint x: 240, startPoint y: 94, endPoint x: 385, endPoint y: 91, distance: 144.9
click at [385, 91] on div "The global vaccine rollout project relies on a single supplier of sterile vials…" at bounding box center [246, 176] width 280 height 263
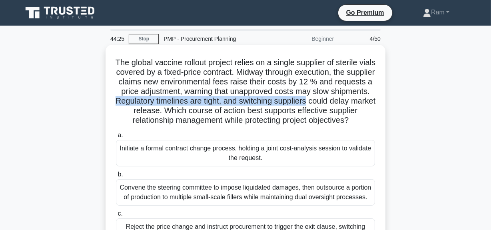
drag, startPoint x: 167, startPoint y: 104, endPoint x: 368, endPoint y: 102, distance: 200.9
click at [368, 102] on h5 "The global vaccine rollout project relies on a single supplier of sterile vials…" at bounding box center [245, 92] width 261 height 68
drag, startPoint x: 238, startPoint y: 110, endPoint x: 295, endPoint y: 143, distance: 65.4
click at [328, 136] on div "The global vaccine rollout project relies on a single supplier of sterile vials…" at bounding box center [246, 176] width 274 height 257
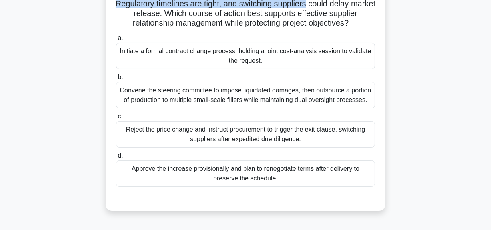
scroll to position [109, 0]
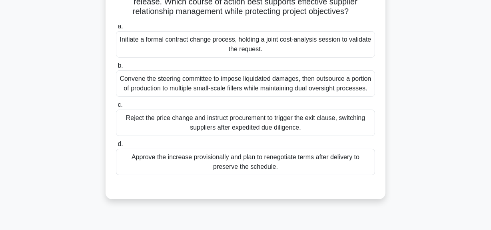
click at [263, 53] on div "Initiate a formal contract change process, holding a joint cost-analysis sessio…" at bounding box center [245, 44] width 259 height 26
click at [116, 29] on input "a. Initiate a formal contract change process, holding a joint cost-analysis ses…" at bounding box center [116, 26] width 0 height 5
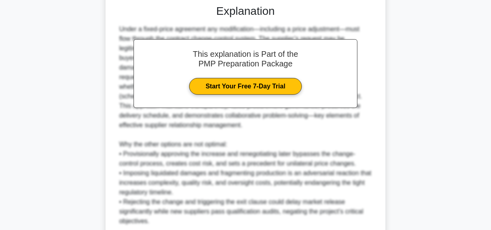
scroll to position [378, 0]
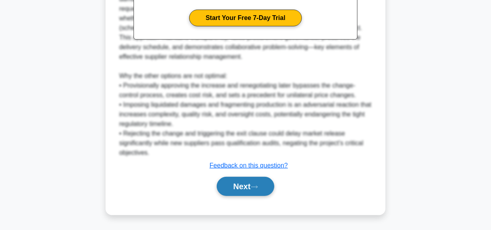
click at [256, 185] on icon at bounding box center [254, 187] width 7 height 4
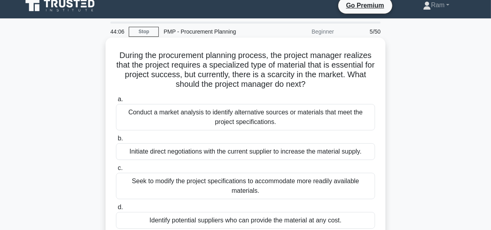
scroll to position [0, 0]
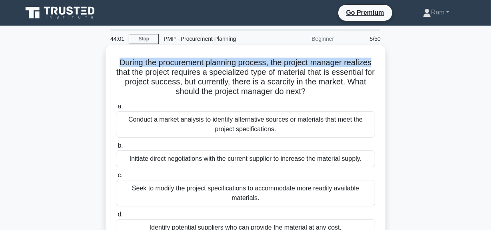
drag, startPoint x: 112, startPoint y: 61, endPoint x: 376, endPoint y: 60, distance: 264.1
click at [376, 60] on div "During the procurement planning process, the project manager realizes that the …" at bounding box center [246, 152] width 274 height 209
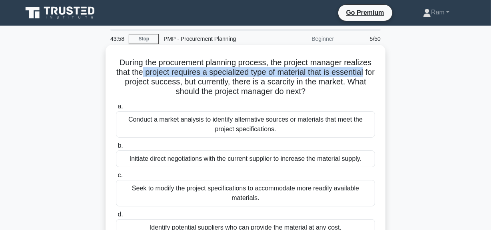
drag, startPoint x: 148, startPoint y: 75, endPoint x: 303, endPoint y: 78, distance: 154.9
click at [373, 71] on h5 "During the procurement planning process, the project manager realizes that the …" at bounding box center [245, 77] width 261 height 39
drag, startPoint x: 194, startPoint y: 86, endPoint x: 312, endPoint y: 104, distance: 119.5
click at [313, 96] on h5 "During the procurement planning process, the project manager realizes that the …" at bounding box center [245, 77] width 261 height 39
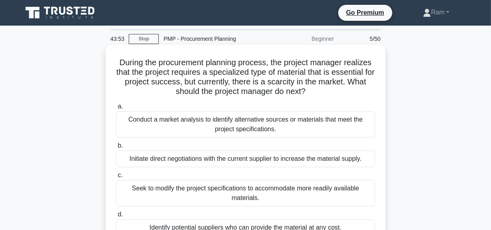
click at [303, 124] on div "Conduct a market analysis to identify alternative sources or materials that mee…" at bounding box center [245, 124] width 259 height 26
click at [116, 109] on input "a. Conduct a market analysis to identify alternative sources or materials that …" at bounding box center [116, 106] width 0 height 5
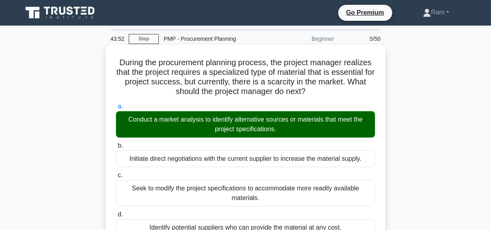
scroll to position [182, 0]
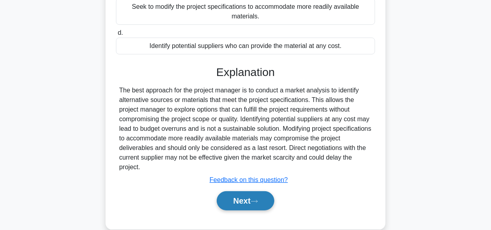
click at [255, 201] on icon at bounding box center [254, 201] width 7 height 4
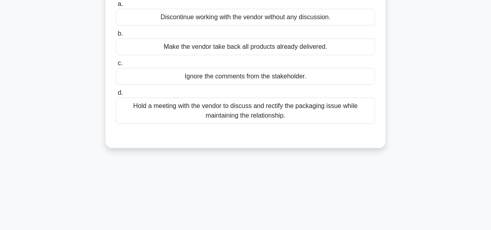
scroll to position [36, 0]
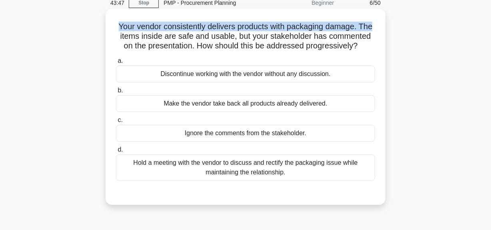
drag, startPoint x: 114, startPoint y: 26, endPoint x: 376, endPoint y: 18, distance: 261.8
click at [376, 18] on div "Your vendor consistently delivers products with packaging damage. The items ins…" at bounding box center [246, 107] width 274 height 190
drag, startPoint x: 119, startPoint y: 38, endPoint x: 369, endPoint y: 49, distance: 250.7
click at [369, 49] on h5 "Your vendor consistently delivers products with packaging damage. The items ins…" at bounding box center [245, 37] width 261 height 30
click at [319, 52] on div "Your vendor consistently delivers products with packaging damage. The items ins…" at bounding box center [246, 107] width 274 height 190
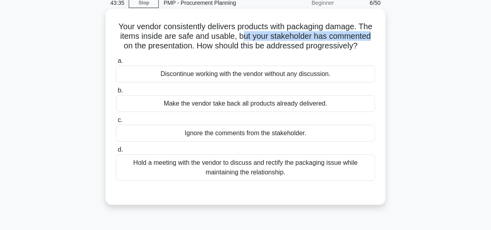
drag, startPoint x: 242, startPoint y: 37, endPoint x: 378, endPoint y: 36, distance: 136.1
click at [378, 36] on div "Your vendor consistently delivers products with packaging damage. The items ins…" at bounding box center [246, 107] width 274 height 190
drag, startPoint x: 128, startPoint y: 46, endPoint x: 335, endPoint y: 78, distance: 209.6
click at [361, 45] on h5 "Your vendor consistently delivers products with packaging damage. The items ins…" at bounding box center [245, 37] width 261 height 30
click at [280, 173] on div "Hold a meeting with the vendor to discuss and rectify the packaging issue while…" at bounding box center [245, 167] width 259 height 26
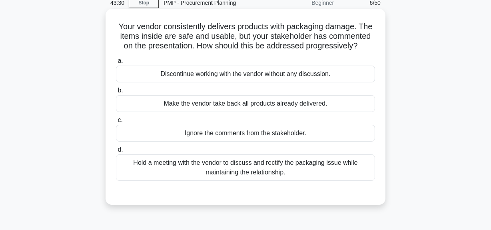
click at [116, 152] on input "d. Hold a meeting with the vendor to discuss and rectify the packaging issue wh…" at bounding box center [116, 149] width 0 height 5
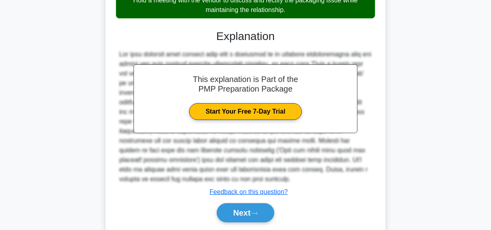
scroll to position [224, 0]
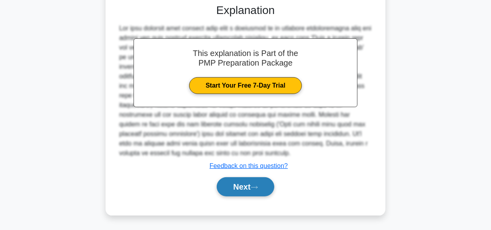
click at [263, 186] on button "Next" at bounding box center [245, 186] width 57 height 19
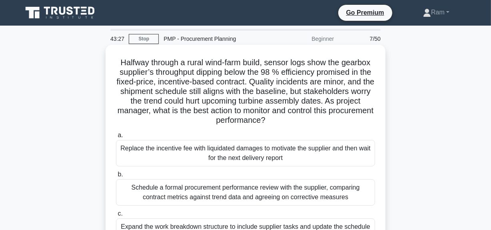
scroll to position [36, 0]
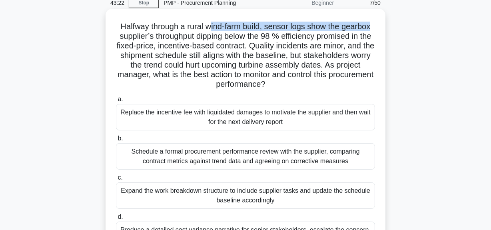
drag, startPoint x: 208, startPoint y: 29, endPoint x: 364, endPoint y: 69, distance: 160.8
click at [387, 28] on div "Halfway through a rural wind-farm build, sensor logs show the gearbox supplier’…" at bounding box center [246, 147] width 456 height 273
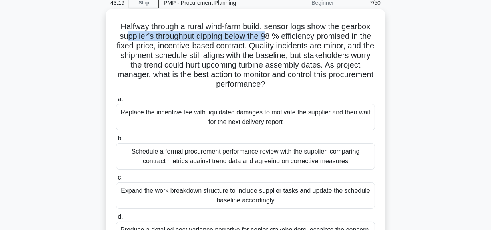
drag, startPoint x: 128, startPoint y: 41, endPoint x: 299, endPoint y: 36, distance: 170.5
click at [278, 34] on h5 "Halfway through a rural wind-farm build, sensor logs show the gearbox supplier’…" at bounding box center [245, 56] width 261 height 68
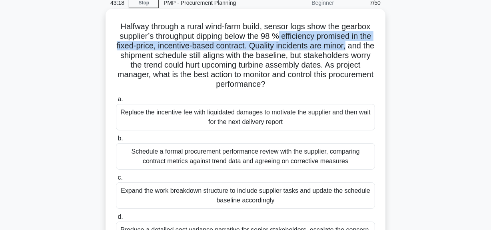
drag, startPoint x: 289, startPoint y: 36, endPoint x: 381, endPoint y: 41, distance: 92.2
click at [381, 41] on div "Halfway through a rural wind-farm build, sensor logs show the gearbox supplier’…" at bounding box center [246, 140] width 274 height 257
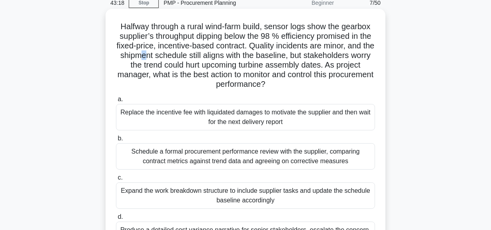
click at [191, 56] on h5 "Halfway through a rural wind-farm build, sensor logs show the gearbox supplier’…" at bounding box center [245, 56] width 261 height 68
drag, startPoint x: 305, startPoint y: 32, endPoint x: 375, endPoint y: 37, distance: 70.2
click at [375, 37] on h5 "Halfway through a rural wind-farm build, sensor logs show the gearbox supplier’…" at bounding box center [245, 56] width 261 height 68
drag, startPoint x: 180, startPoint y: 45, endPoint x: 266, endPoint y: 48, distance: 86.5
click at [266, 48] on h5 "Halfway through a rural wind-farm build, sensor logs show the gearbox supplier’…" at bounding box center [245, 56] width 261 height 68
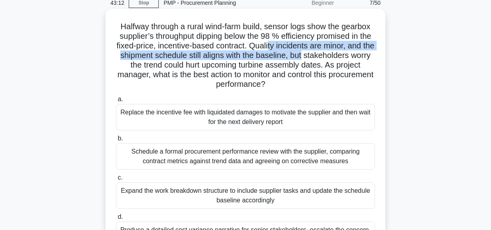
drag, startPoint x: 289, startPoint y: 47, endPoint x: 364, endPoint y: 51, distance: 74.9
click at [364, 51] on h5 "Halfway through a rural wind-farm build, sensor logs show the gearbox supplier’…" at bounding box center [245, 56] width 261 height 68
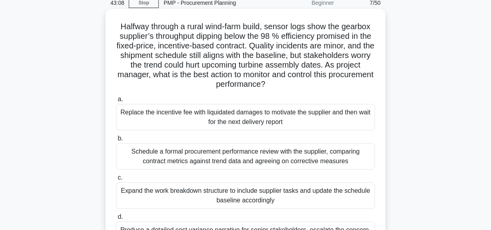
click at [266, 75] on h5 "Halfway through a rural wind-farm build, sensor logs show the gearbox supplier’…" at bounding box center [245, 56] width 261 height 68
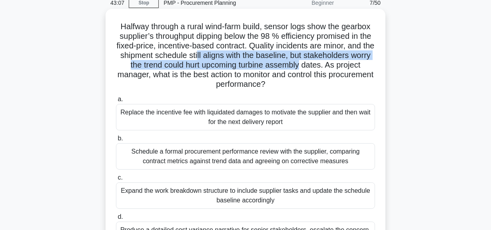
drag, startPoint x: 246, startPoint y: 55, endPoint x: 344, endPoint y: 76, distance: 99.4
click at [391, 69] on div "Halfway through a rural wind-farm build, sensor logs show the gearbox supplier’…" at bounding box center [246, 147] width 456 height 273
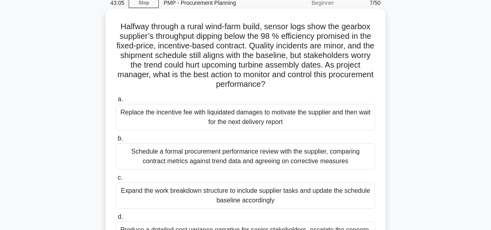
click at [305, 84] on h5 "Halfway through a rural wind-farm build, sensor logs show the gearbox supplier’…" at bounding box center [245, 56] width 261 height 68
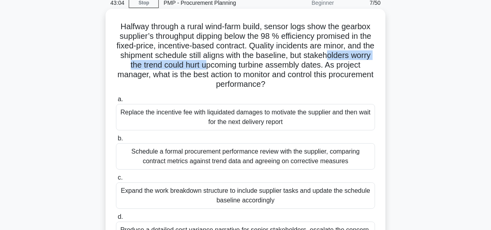
drag, startPoint x: 145, startPoint y: 63, endPoint x: 271, endPoint y: 68, distance: 126.1
click at [271, 68] on h5 "Halfway through a rural wind-farm build, sensor logs show the gearbox supplier’…" at bounding box center [245, 56] width 261 height 68
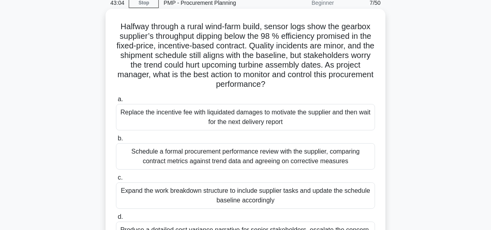
drag, startPoint x: 272, startPoint y: 80, endPoint x: 256, endPoint y: 72, distance: 17.6
click at [272, 80] on h5 "Halfway through a rural wind-farm build, sensor logs show the gearbox supplier’…" at bounding box center [245, 56] width 261 height 68
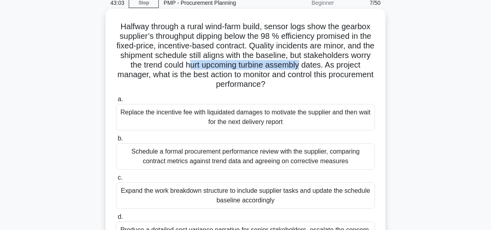
drag, startPoint x: 254, startPoint y: 67, endPoint x: 371, endPoint y: 65, distance: 116.9
click at [371, 65] on h5 "Halfway through a rural wind-farm build, sensor logs show the gearbox supplier’…" at bounding box center [245, 56] width 261 height 68
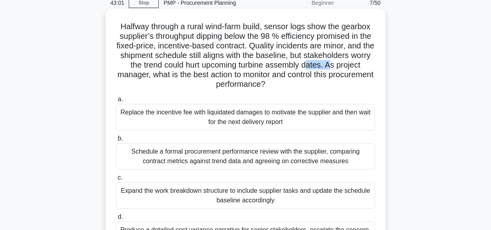
drag, startPoint x: 132, startPoint y: 73, endPoint x: 156, endPoint y: 76, distance: 24.6
click at [154, 76] on h5 "Halfway through a rural wind-farm build, sensor logs show the gearbox supplier’…" at bounding box center [245, 56] width 261 height 68
click at [190, 77] on h5 "Halfway through a rural wind-farm build, sensor logs show the gearbox supplier’…" at bounding box center [245, 56] width 261 height 68
drag, startPoint x: 160, startPoint y: 74, endPoint x: 317, endPoint y: 101, distance: 158.8
click at [322, 84] on h5 "Halfway through a rural wind-farm build, sensor logs show the gearbox supplier’…" at bounding box center [245, 56] width 261 height 68
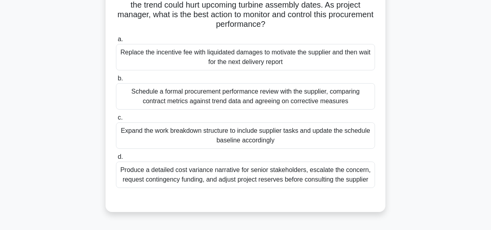
scroll to position [109, 0]
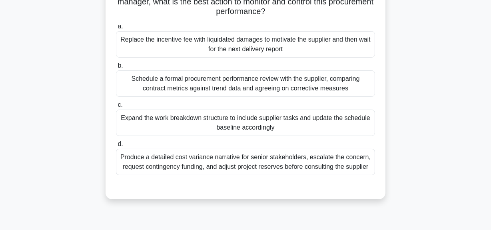
click at [312, 84] on div "Schedule a formal procurement performance review with the supplier, comparing c…" at bounding box center [245, 83] width 259 height 26
click at [116, 68] on input "b. Schedule a formal procurement performance review with the supplier, comparin…" at bounding box center [116, 65] width 0 height 5
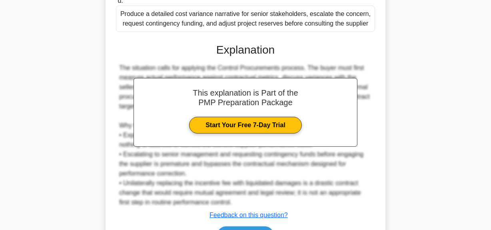
scroll to position [301, 0]
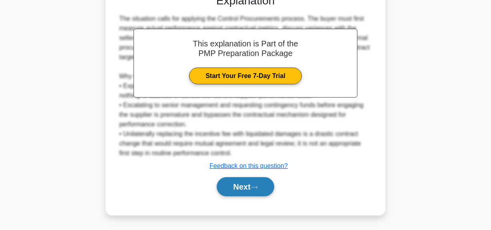
click at [237, 188] on button "Next" at bounding box center [245, 186] width 57 height 19
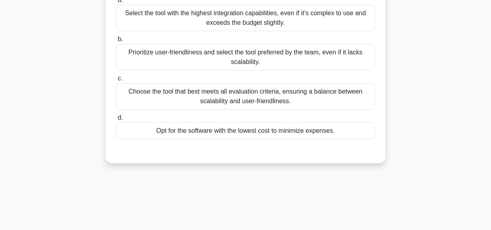
scroll to position [129, 0]
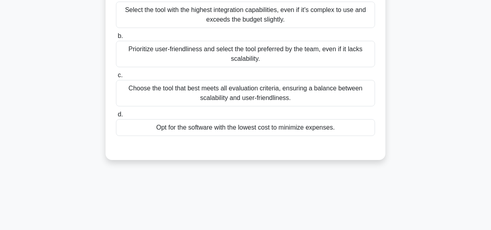
click at [290, 90] on div "Choose the tool that best meets all evaluation criteria, ensuring a balance bet…" at bounding box center [245, 93] width 259 height 26
click at [116, 78] on input "c. Choose the tool that best meets all evaluation criteria, ensuring a balance …" at bounding box center [116, 75] width 0 height 5
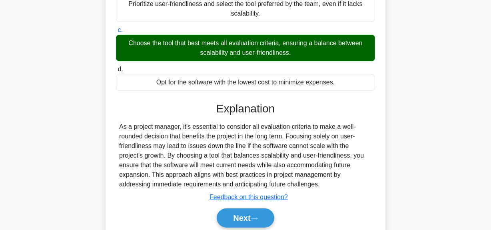
scroll to position [205, 0]
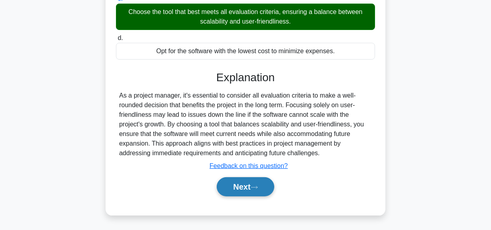
click at [254, 188] on icon at bounding box center [254, 187] width 7 height 4
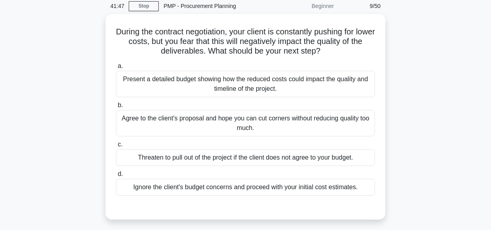
scroll to position [20, 0]
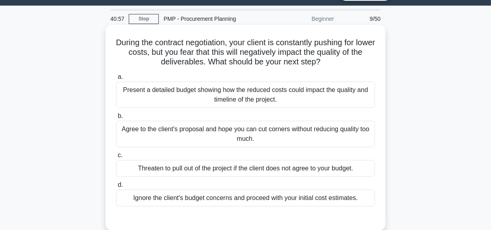
click at [274, 99] on div "Present a detailed budget showing how the reduced costs could impact the qualit…" at bounding box center [245, 95] width 259 height 26
click at [116, 80] on input "a. Present a detailed budget showing how the reduced costs could impact the qua…" at bounding box center [116, 76] width 0 height 5
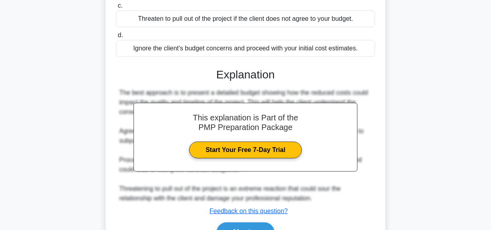
scroll to position [202, 0]
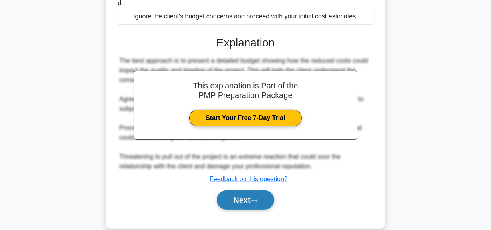
click at [251, 204] on button "Next" at bounding box center [245, 199] width 57 height 19
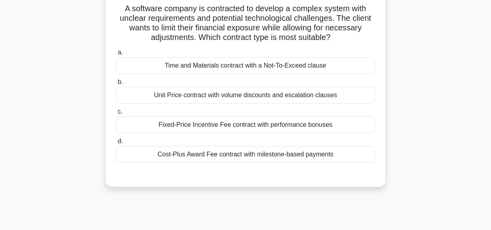
scroll to position [20, 0]
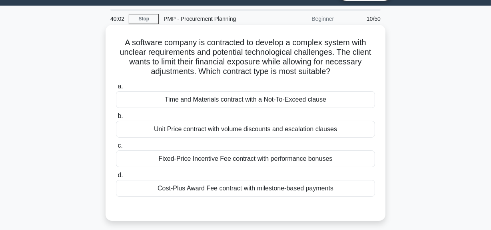
click at [289, 163] on div "Fixed-Price Incentive Fee contract with performance bonuses" at bounding box center [245, 158] width 259 height 17
click at [116, 148] on input "c. Fixed-Price Incentive Fee contract with performance bonuses" at bounding box center [116, 145] width 0 height 5
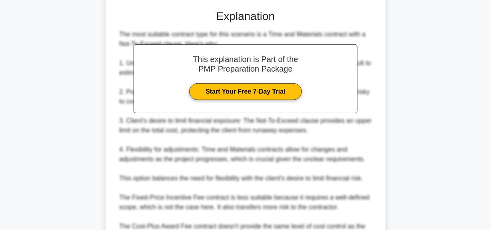
scroll to position [311, 0]
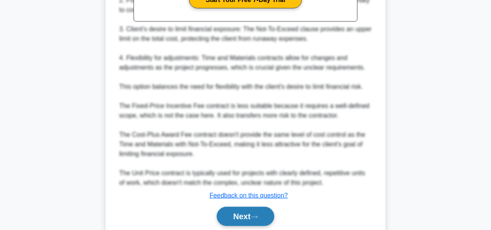
click at [252, 213] on button "Next" at bounding box center [245, 216] width 57 height 19
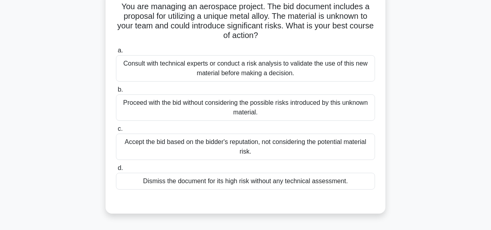
scroll to position [20, 0]
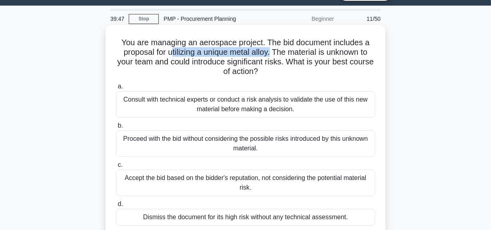
drag, startPoint x: 171, startPoint y: 53, endPoint x: 313, endPoint y: 67, distance: 142.3
click at [272, 55] on h5 "You are managing an aerospace project. The bid document includes a proposal for…" at bounding box center [245, 57] width 261 height 39
click at [244, 100] on div "Consult with technical experts or conduct a risk analysis to validate the use o…" at bounding box center [245, 104] width 259 height 26
click at [116, 89] on input "a. Consult with technical experts or conduct a risk analysis to validate the us…" at bounding box center [116, 86] width 0 height 5
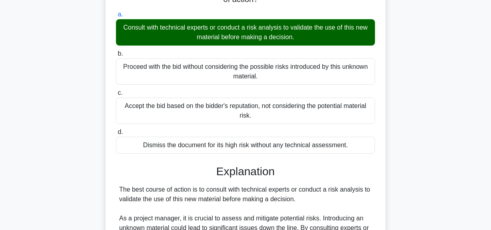
scroll to position [238, 0]
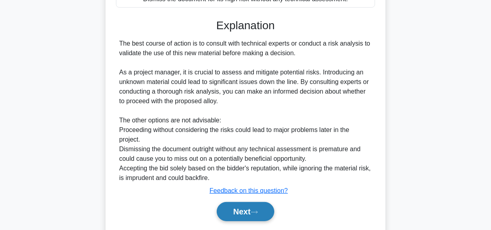
click at [232, 214] on button "Next" at bounding box center [245, 211] width 57 height 19
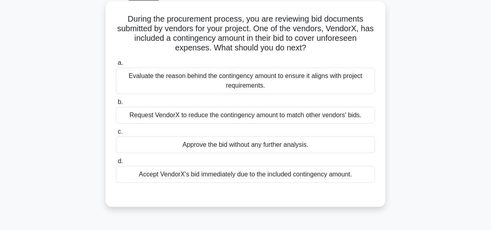
scroll to position [56, 0]
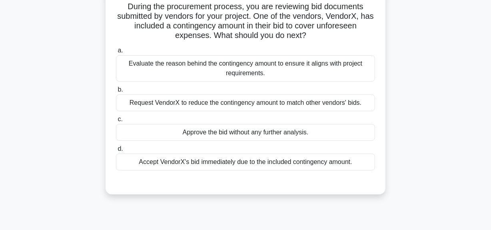
click at [252, 72] on div "Evaluate the reason behind the contingency amount to ensure it aligns with proj…" at bounding box center [245, 68] width 259 height 26
click at [116, 53] on input "a. Evaluate the reason behind the contingency amount to ensure it aligns with p…" at bounding box center [116, 50] width 0 height 5
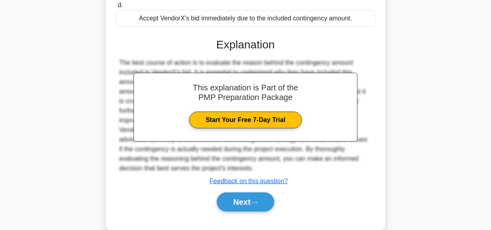
scroll to position [215, 0]
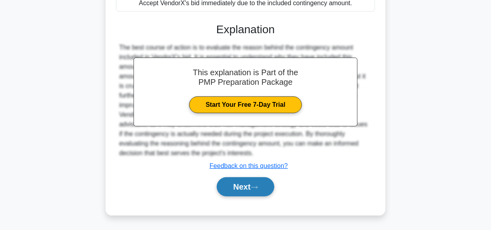
click at [255, 184] on button "Next" at bounding box center [245, 186] width 57 height 19
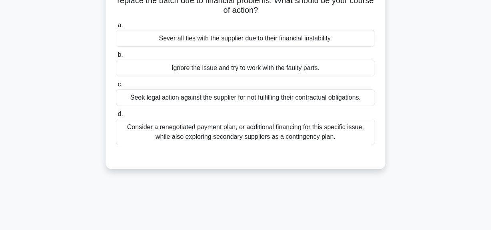
scroll to position [92, 0]
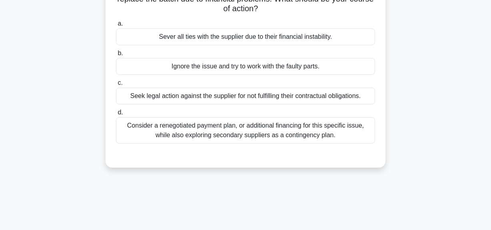
click at [261, 134] on div "Consider a renegotiated payment plan, or additional financing for this specific…" at bounding box center [245, 130] width 259 height 26
click at [116, 115] on input "d. Consider a renegotiated payment plan, or additional financing for this speci…" at bounding box center [116, 112] width 0 height 5
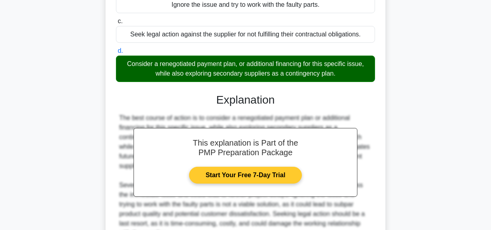
scroll to position [234, 0]
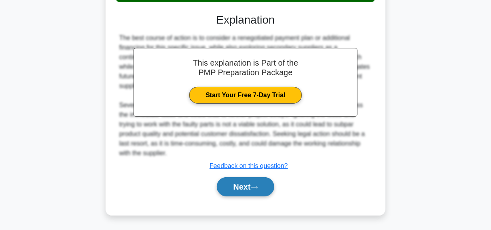
click at [248, 188] on button "Next" at bounding box center [245, 186] width 57 height 19
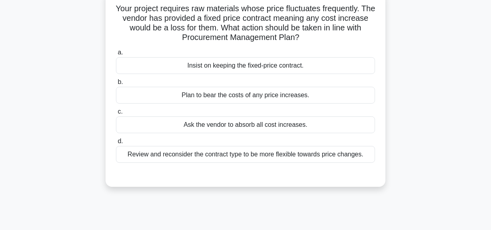
scroll to position [20, 0]
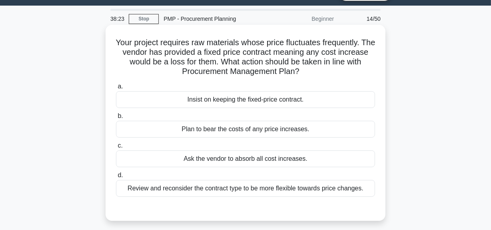
click at [250, 188] on div "Review and reconsider the contract type to be more flexible towards price chang…" at bounding box center [245, 188] width 259 height 17
click at [116, 178] on input "d. Review and reconsider the contract type to be more flexible towards price ch…" at bounding box center [116, 175] width 0 height 5
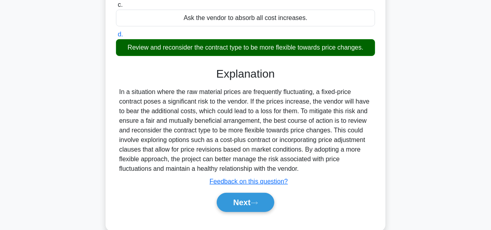
scroll to position [202, 0]
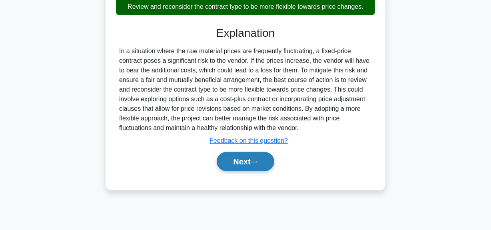
click at [242, 164] on button "Next" at bounding box center [245, 161] width 57 height 19
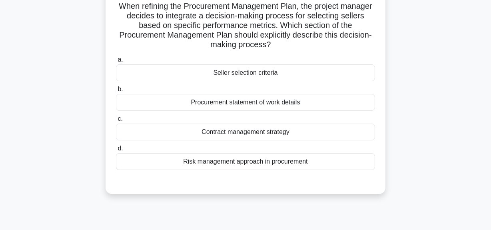
scroll to position [56, 0]
click at [246, 102] on div "Procurement statement of work details" at bounding box center [245, 102] width 259 height 17
click at [116, 92] on input "b. Procurement statement of work details" at bounding box center [116, 89] width 0 height 5
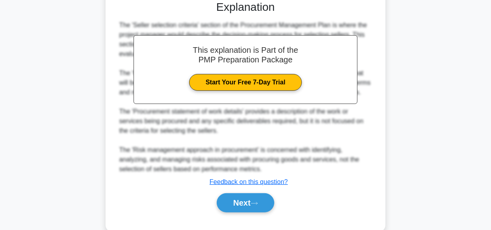
scroll to position [20, 0]
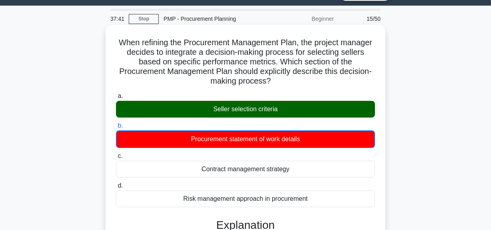
drag, startPoint x: 273, startPoint y: 74, endPoint x: 319, endPoint y: 79, distance: 46.3
click at [319, 79] on h5 "When refining the Procurement Management Plan, the project manager decides to i…" at bounding box center [245, 62] width 261 height 49
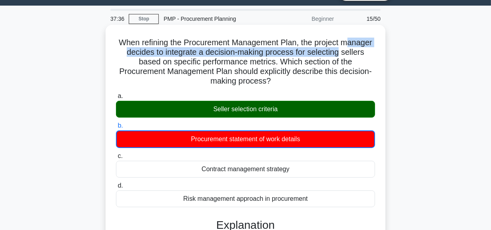
drag, startPoint x: 124, startPoint y: 53, endPoint x: 358, endPoint y: 80, distance: 235.3
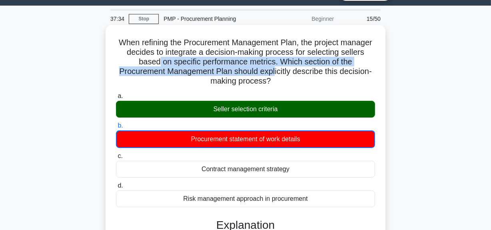
drag, startPoint x: 172, startPoint y: 67, endPoint x: 283, endPoint y: 104, distance: 116.4
click at [276, 72] on h5 "When refining the Procurement Management Plan, the project manager decides to i…" at bounding box center [245, 62] width 261 height 49
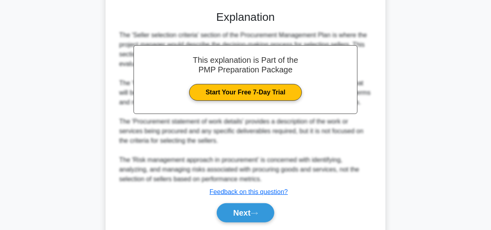
scroll to position [254, 0]
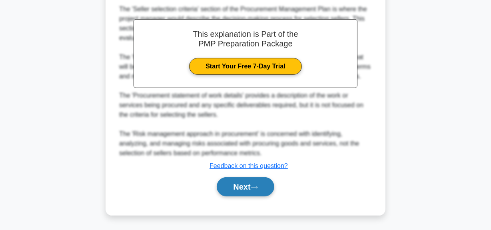
click at [242, 189] on button "Next" at bounding box center [245, 186] width 57 height 19
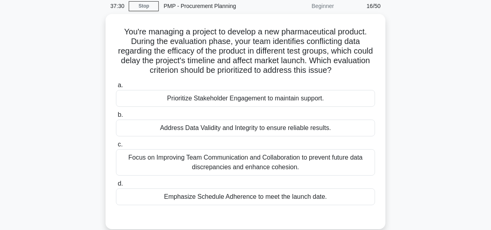
scroll to position [20, 0]
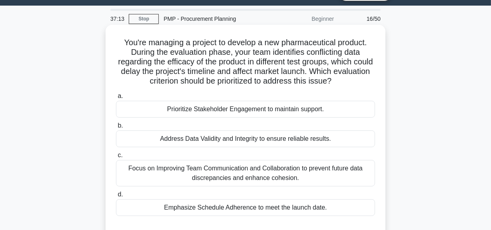
click at [264, 170] on div "Focus on Improving Team Communication and Collaboration to prevent future data …" at bounding box center [245, 173] width 259 height 26
click at [116, 158] on input "c. Focus on Improving Team Communication and Collaboration to prevent future da…" at bounding box center [116, 155] width 0 height 5
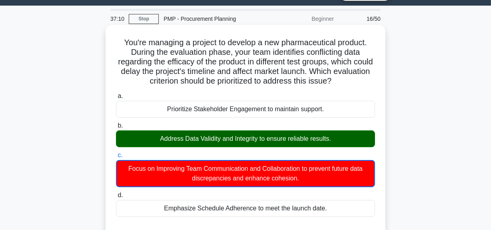
drag, startPoint x: 155, startPoint y: 137, endPoint x: 329, endPoint y: 148, distance: 174.4
click at [344, 138] on div "Address Data Validity and Integrity to ensure reliable results." at bounding box center [245, 138] width 259 height 17
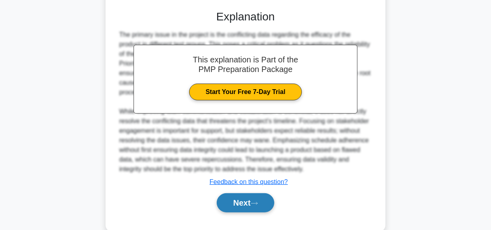
click at [237, 200] on button "Next" at bounding box center [245, 202] width 57 height 19
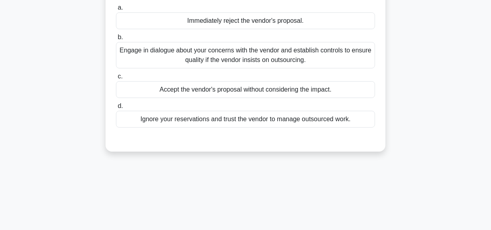
scroll to position [56, 0]
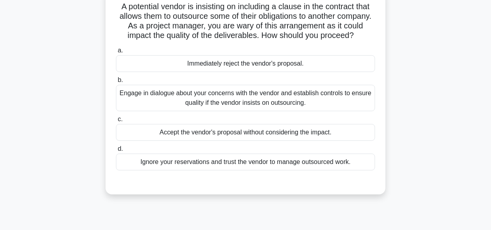
click at [308, 100] on div "Engage in dialogue about your concerns with the vendor and establish controls t…" at bounding box center [245, 98] width 259 height 26
click at [116, 83] on input "b. Engage in dialogue about your concerns with the vendor and establish control…" at bounding box center [116, 80] width 0 height 5
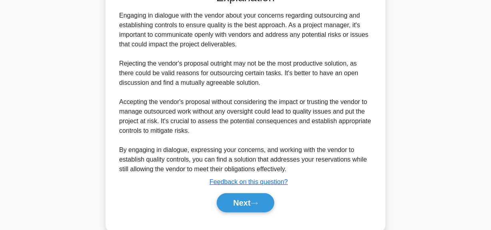
scroll to position [273, 0]
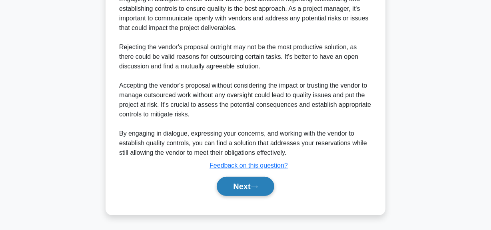
click at [240, 186] on button "Next" at bounding box center [245, 186] width 57 height 19
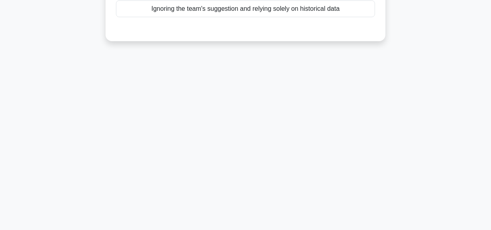
scroll to position [56, 0]
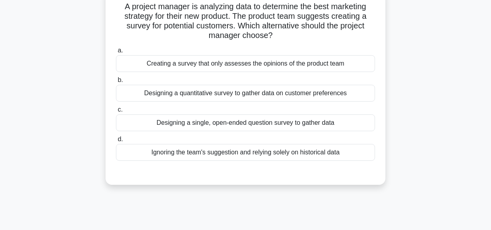
click at [238, 94] on div "Designing a quantitative survey to gather data on customer preferences" at bounding box center [245, 93] width 259 height 17
click at [116, 83] on input "b. Designing a quantitative survey to gather data on customer preferences" at bounding box center [116, 80] width 0 height 5
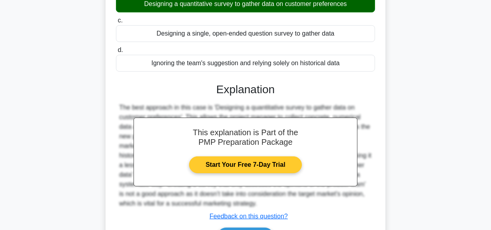
scroll to position [202, 0]
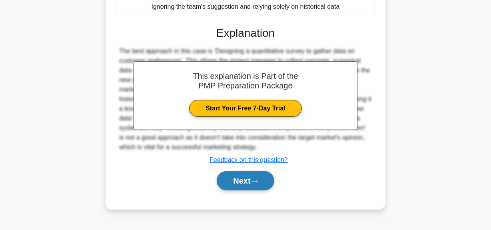
click at [248, 180] on button "Next" at bounding box center [245, 180] width 57 height 19
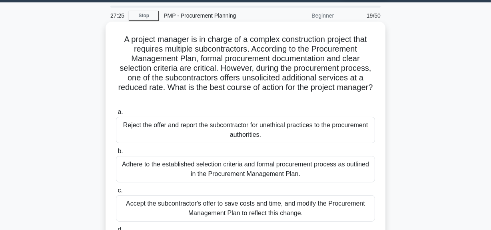
scroll to position [36, 0]
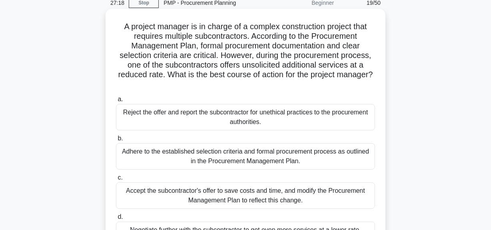
drag, startPoint x: 252, startPoint y: 38, endPoint x: 353, endPoint y: 87, distance: 112.0
click at [353, 87] on h5 "A project manager is in charge of a complex construction project that requires …" at bounding box center [245, 56] width 261 height 68
drag, startPoint x: 236, startPoint y: 56, endPoint x: 362, endPoint y: 84, distance: 128.6
click at [362, 84] on h5 "A project manager is in charge of a complex construction project that requires …" at bounding box center [245, 56] width 261 height 68
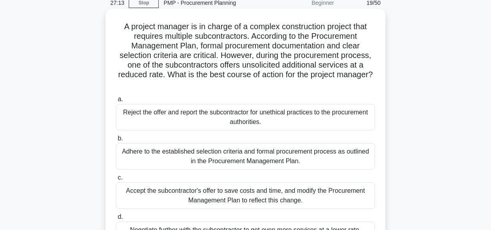
click at [328, 96] on label "a. Reject the offer and report the subcontractor for unethical practices to the…" at bounding box center [245, 112] width 259 height 36
click at [116, 97] on input "a. Reject the offer and report the subcontractor for unethical practices to the…" at bounding box center [116, 99] width 0 height 5
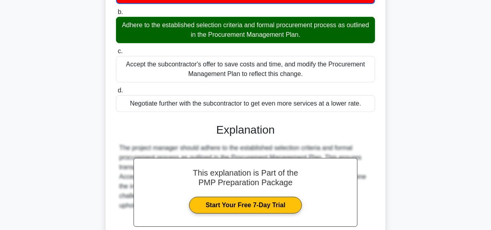
scroll to position [244, 0]
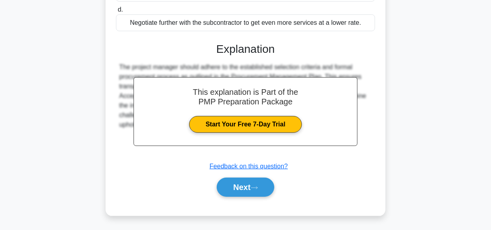
drag, startPoint x: 240, startPoint y: 184, endPoint x: 247, endPoint y: 176, distance: 10.5
click at [240, 184] on button "Next" at bounding box center [245, 187] width 57 height 19
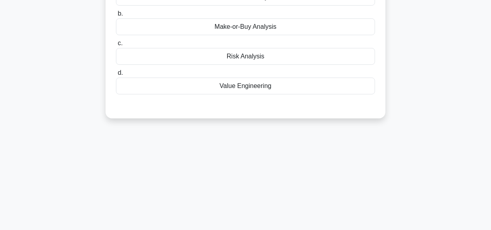
scroll to position [56, 0]
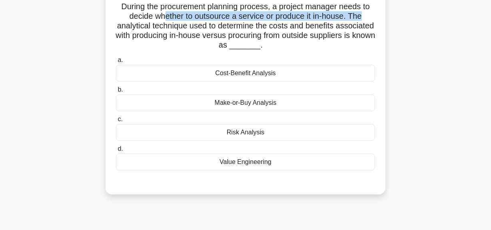
drag, startPoint x: 164, startPoint y: 16, endPoint x: 373, endPoint y: 16, distance: 208.5
click at [373, 16] on h5 "During the procurement planning process, a project manager needs to decide whet…" at bounding box center [245, 26] width 261 height 49
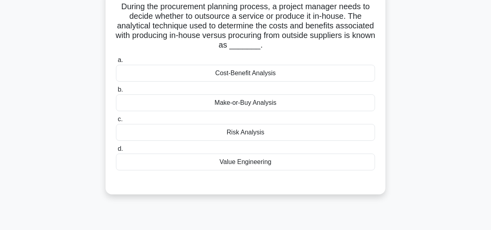
click at [303, 104] on div "Make-or-Buy Analysis" at bounding box center [245, 102] width 259 height 17
click at [116, 92] on input "b. Make-or-Buy Analysis" at bounding box center [116, 89] width 0 height 5
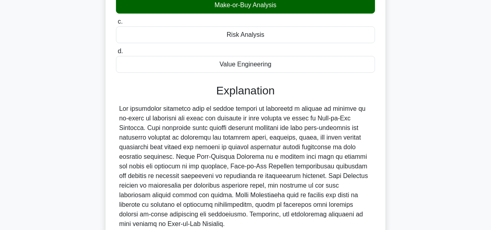
scroll to position [224, 0]
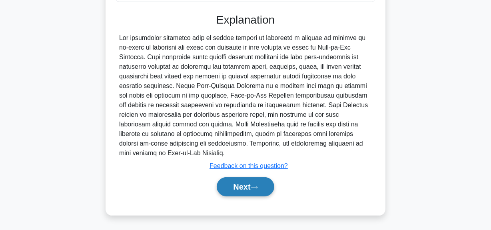
click at [258, 186] on icon at bounding box center [254, 187] width 7 height 4
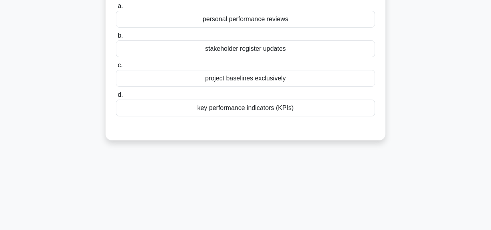
scroll to position [56, 0]
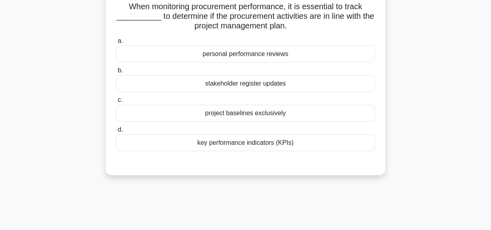
click at [299, 145] on div "key performance indicators (KPIs)" at bounding box center [245, 142] width 259 height 17
click at [116, 132] on input "d. key performance indicators (KPIs)" at bounding box center [116, 129] width 0 height 5
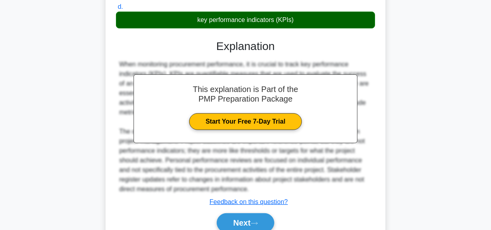
scroll to position [215, 0]
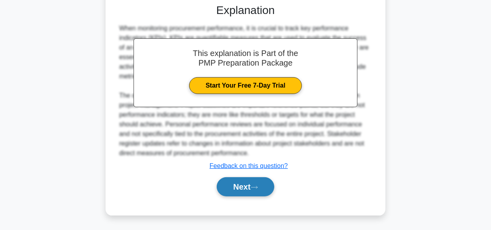
click at [263, 181] on button "Next" at bounding box center [245, 186] width 57 height 19
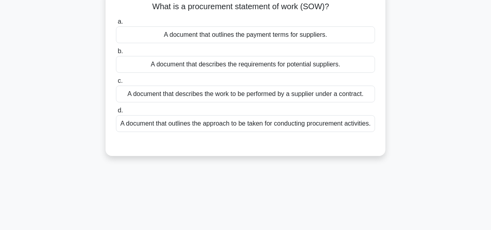
scroll to position [20, 0]
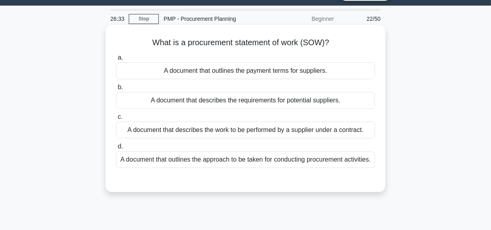
click at [304, 132] on div "A document that describes the work to be performed by a supplier under a contra…" at bounding box center [245, 130] width 259 height 17
click at [116, 120] on input "c. A document that describes the work to be performed by a supplier under a con…" at bounding box center [116, 116] width 0 height 5
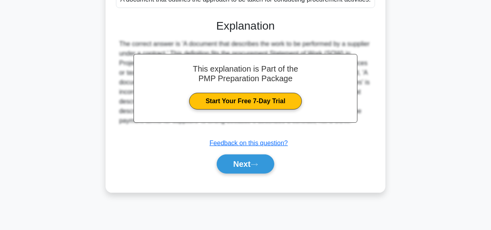
scroll to position [202, 0]
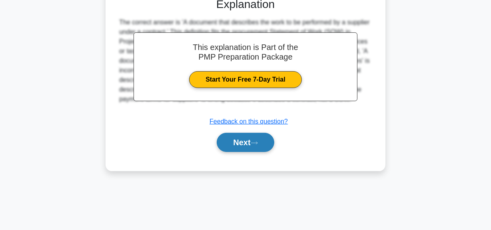
click at [267, 150] on button "Next" at bounding box center [245, 142] width 57 height 19
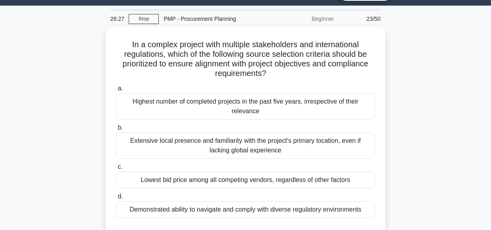
scroll to position [56, 0]
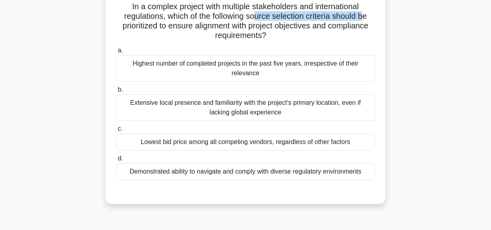
drag, startPoint x: 258, startPoint y: 17, endPoint x: 368, endPoint y: 17, distance: 109.6
click at [368, 17] on h5 "In a complex project with multiple stakeholders and international regulations, …" at bounding box center [245, 21] width 261 height 39
drag, startPoint x: 182, startPoint y: 28, endPoint x: 292, endPoint y: 35, distance: 110.3
click at [292, 35] on h5 "In a complex project with multiple stakeholders and international regulations, …" at bounding box center [245, 21] width 261 height 39
click at [265, 174] on div "Demonstrated ability to navigate and comply with diverse regulatory environments" at bounding box center [245, 171] width 259 height 17
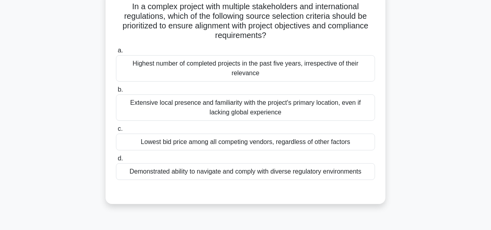
click at [116, 161] on input "d. Demonstrated ability to navigate and comply with diverse regulatory environm…" at bounding box center [116, 158] width 0 height 5
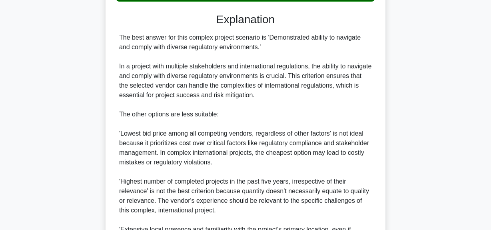
scroll to position [378, 0]
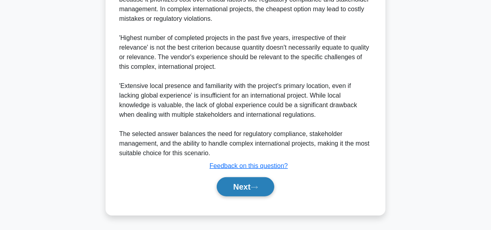
click at [243, 188] on button "Next" at bounding box center [245, 186] width 57 height 19
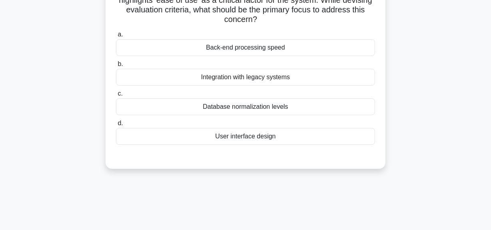
scroll to position [72, 0]
drag, startPoint x: 264, startPoint y: 80, endPoint x: 271, endPoint y: 132, distance: 51.7
click at [264, 80] on div "Integration with legacy systems" at bounding box center [245, 76] width 259 height 17
click at [116, 66] on input "b. Integration with legacy systems" at bounding box center [116, 63] width 0 height 5
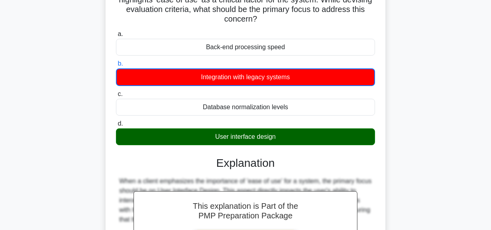
scroll to position [216, 0]
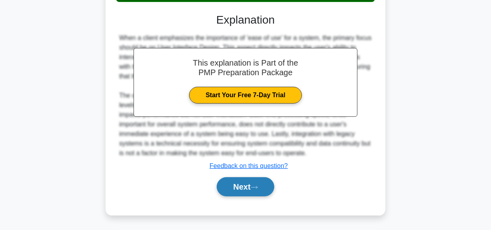
click at [250, 185] on button "Next" at bounding box center [245, 186] width 57 height 19
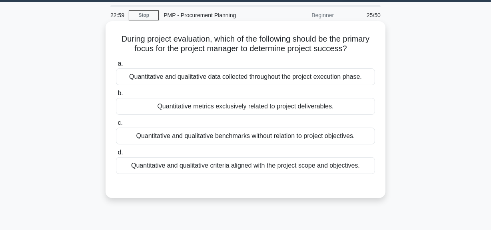
scroll to position [36, 0]
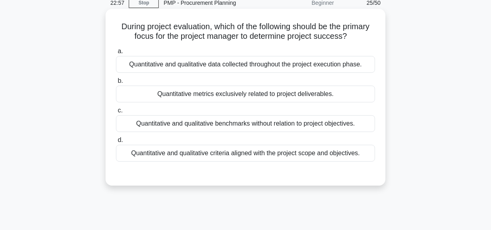
click at [228, 158] on div "Quantitative and qualitative criteria aligned with the project scope and object…" at bounding box center [245, 153] width 259 height 17
click at [116, 143] on input "d. Quantitative and qualitative criteria aligned with the project scope and obj…" at bounding box center [116, 140] width 0 height 5
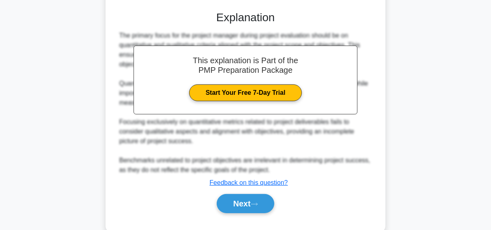
scroll to position [215, 0]
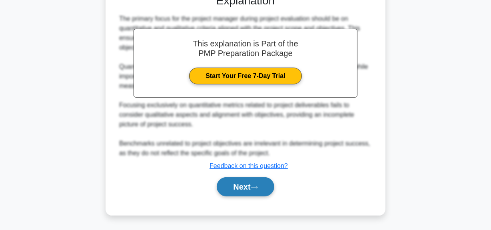
click at [249, 189] on button "Next" at bounding box center [245, 186] width 57 height 19
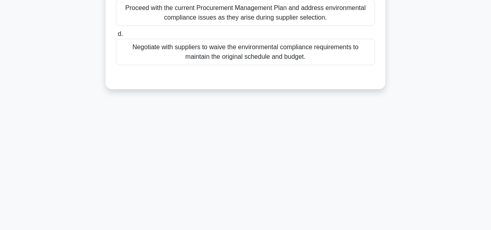
scroll to position [56, 0]
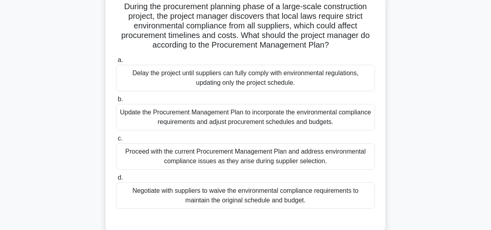
click at [251, 123] on div "Update the Procurement Management Plan to incorporate the environmental complia…" at bounding box center [245, 117] width 259 height 26
click at [116, 102] on input "b. Update the Procurement Management Plan to incorporate the environmental comp…" at bounding box center [116, 99] width 0 height 5
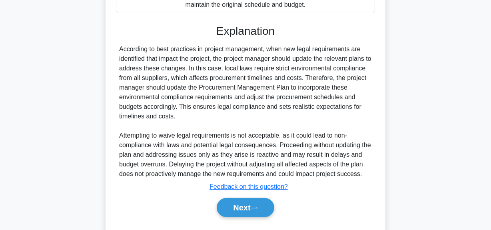
scroll to position [273, 0]
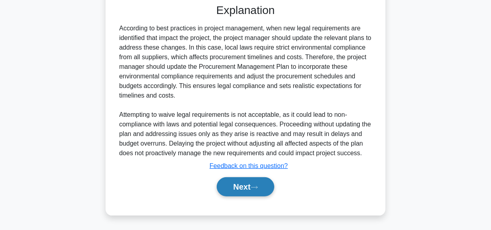
click at [235, 183] on button "Next" at bounding box center [245, 186] width 57 height 19
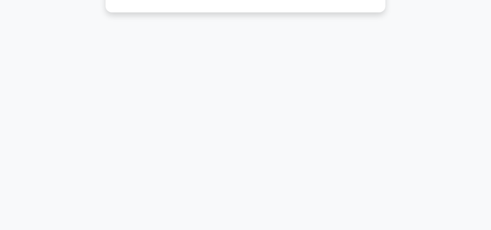
scroll to position [20, 0]
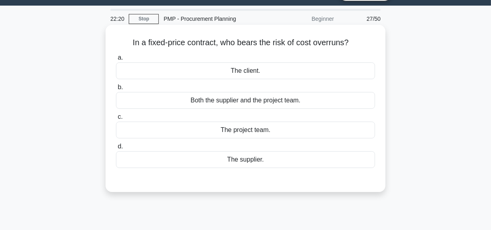
click at [226, 72] on div "The client." at bounding box center [245, 70] width 259 height 17
click at [116, 60] on input "a. The client." at bounding box center [116, 57] width 0 height 5
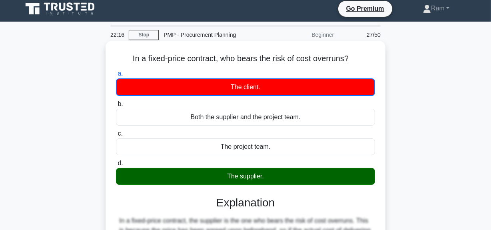
scroll to position [0, 0]
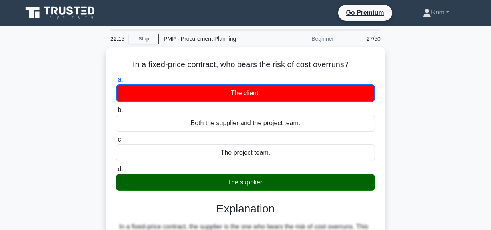
drag, startPoint x: 130, startPoint y: 60, endPoint x: 343, endPoint y: 114, distance: 219.7
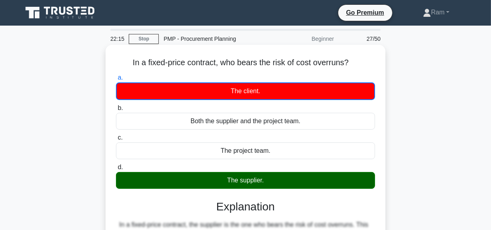
click at [391, 68] on div "In a fixed-price contract, who bears the risk of cost overruns? .spinner_0XTQ{t…" at bounding box center [246, 216] width 456 height 338
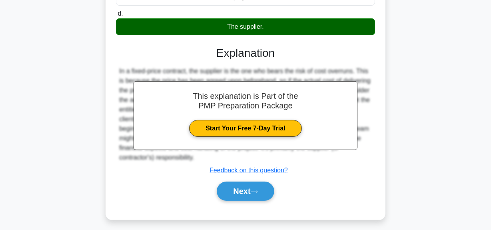
scroll to position [202, 0]
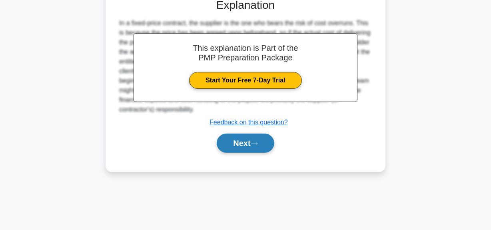
click at [252, 141] on button "Next" at bounding box center [245, 143] width 57 height 19
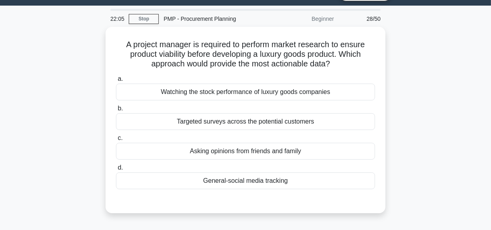
scroll to position [20, 0]
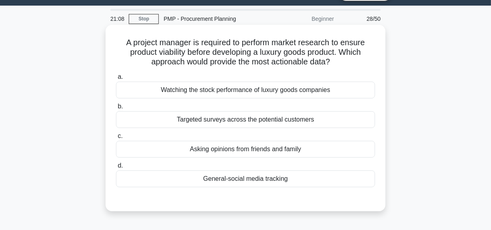
drag, startPoint x: 287, startPoint y: 90, endPoint x: 278, endPoint y: 113, distance: 25.1
click at [286, 89] on div "Watching the stock performance of luxury goods companies" at bounding box center [245, 90] width 259 height 17
click at [279, 122] on div "Targeted surveys across the potential customers" at bounding box center [245, 119] width 259 height 17
click at [116, 109] on input "b. Targeted surveys across the potential customers" at bounding box center [116, 106] width 0 height 5
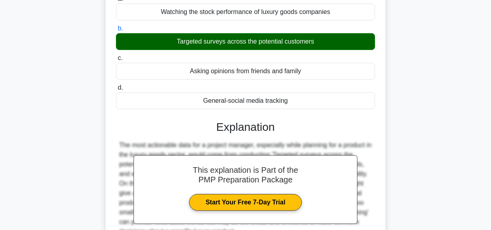
scroll to position [165, 0]
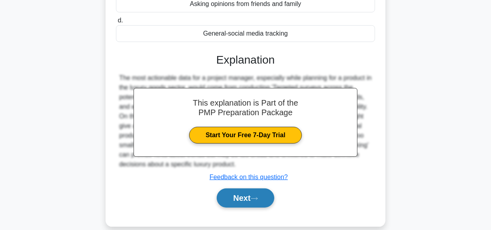
click at [234, 197] on button "Next" at bounding box center [245, 197] width 57 height 19
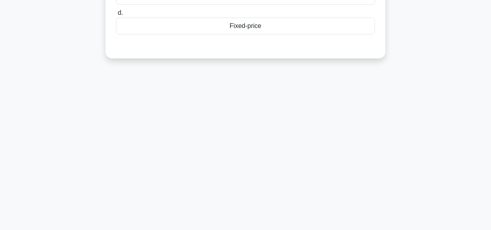
scroll to position [20, 0]
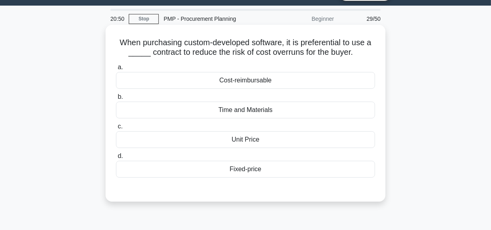
click at [182, 169] on div "Fixed-price" at bounding box center [245, 169] width 259 height 17
click at [116, 159] on input "d. Fixed-price" at bounding box center [116, 156] width 0 height 5
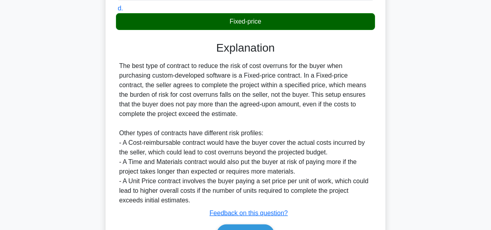
scroll to position [202, 0]
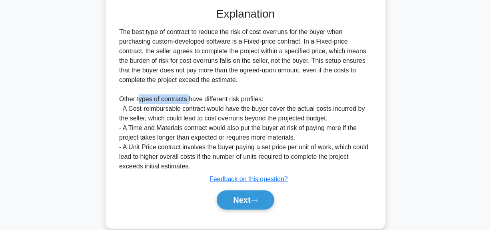
drag, startPoint x: 139, startPoint y: 102, endPoint x: 188, endPoint y: 102, distance: 49.2
click at [188, 102] on div "The best type of contract to reduce the risk of cost overruns for the buyer whe…" at bounding box center [245, 99] width 253 height 144
click at [172, 102] on div "The best type of contract to reduce the risk of cost overruns for the buyer whe…" at bounding box center [245, 99] width 253 height 144
drag, startPoint x: 137, startPoint y: 98, endPoint x: 190, endPoint y: 99, distance: 52.8
click at [187, 97] on div "The best type of contract to reduce the risk of cost overruns for the buyer whe…" at bounding box center [245, 99] width 253 height 144
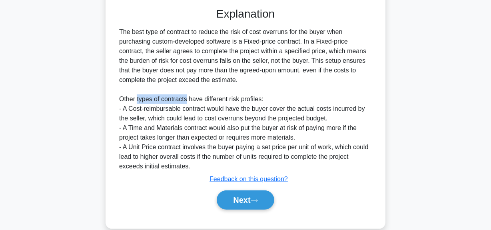
copy div "types of contracts"
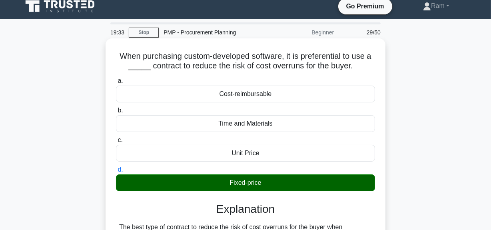
scroll to position [0, 0]
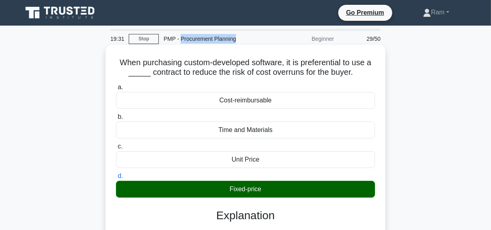
drag, startPoint x: 180, startPoint y: 38, endPoint x: 284, endPoint y: 50, distance: 105.1
click at [247, 41] on div "PMP - Procurement Planning" at bounding box center [214, 39] width 110 height 16
copy div "Procurement Planning"
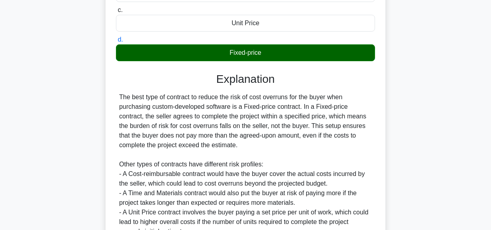
scroll to position [182, 0]
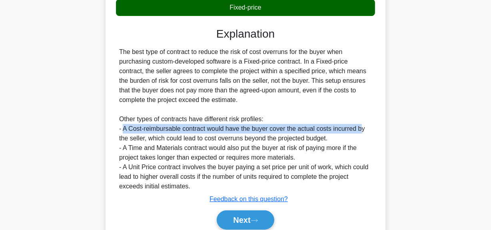
drag, startPoint x: 124, startPoint y: 130, endPoint x: 361, endPoint y: 128, distance: 236.9
click at [361, 128] on div "The best type of contract to reduce the risk of cost overruns for the buyer whe…" at bounding box center [245, 119] width 253 height 144
click at [250, 219] on button "Next" at bounding box center [245, 219] width 57 height 19
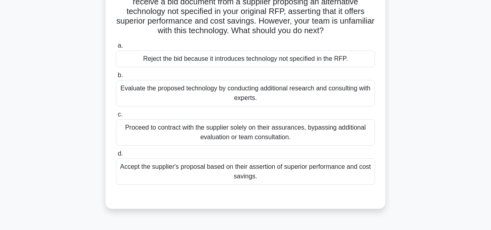
scroll to position [36, 0]
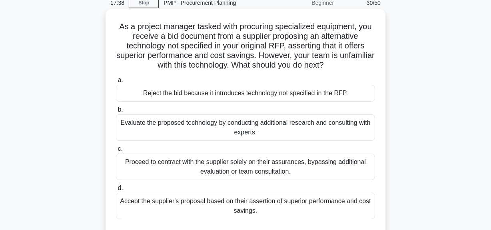
click at [246, 128] on div "Evaluate the proposed technology by conducting additional research and consulti…" at bounding box center [245, 127] width 259 height 26
click at [116, 112] on input "b. Evaluate the proposed technology by conducting additional research and consu…" at bounding box center [116, 109] width 0 height 5
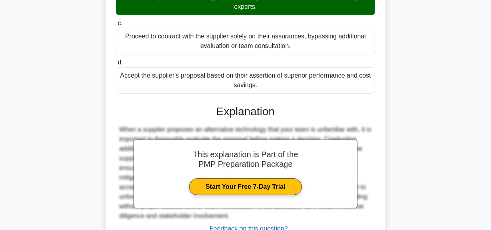
scroll to position [224, 0]
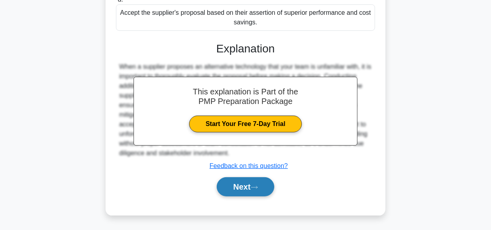
click at [238, 186] on button "Next" at bounding box center [245, 186] width 57 height 19
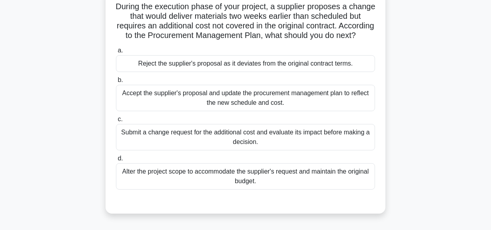
scroll to position [0, 0]
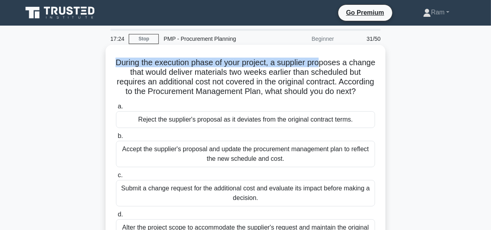
drag, startPoint x: 124, startPoint y: 66, endPoint x: 333, endPoint y: 52, distance: 210.1
click at [335, 51] on div "During the execution phase of your project, a supplier proposes a change that w…" at bounding box center [246, 157] width 274 height 218
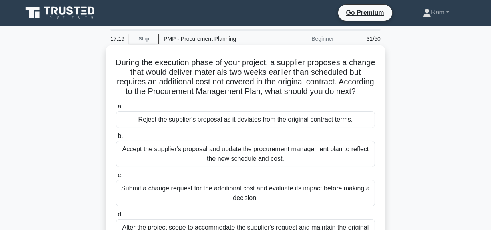
click at [170, 68] on h5 "During the execution phase of your project, a supplier proposes a change that w…" at bounding box center [245, 77] width 261 height 39
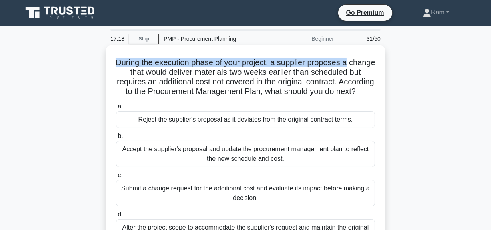
drag, startPoint x: 151, startPoint y: 62, endPoint x: 377, endPoint y: 60, distance: 225.7
click at [377, 60] on div "During the execution phase of your project, a supplier proposes a change that w…" at bounding box center [246, 157] width 274 height 218
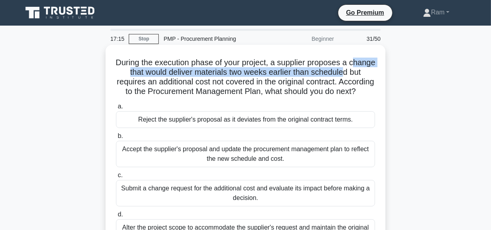
drag, startPoint x: 124, startPoint y: 74, endPoint x: 360, endPoint y: 88, distance: 236.1
click at [367, 78] on h5 "During the execution phase of your project, a supplier proposes a change that w…" at bounding box center [245, 77] width 261 height 39
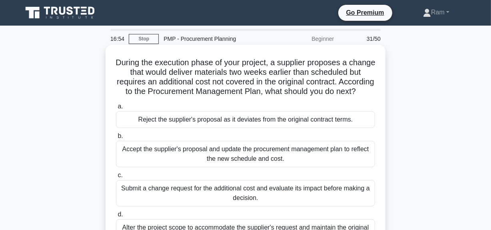
click at [264, 63] on h5 "During the execution phase of your project, a supplier proposes a change that w…" at bounding box center [245, 77] width 261 height 39
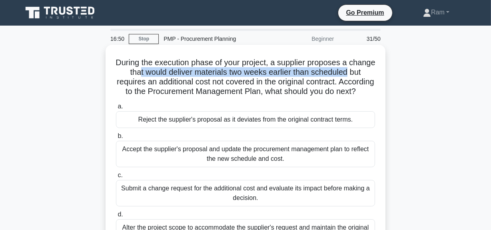
drag, startPoint x: 158, startPoint y: 72, endPoint x: 244, endPoint y: 91, distance: 87.2
click at [375, 76] on h5 "During the execution phase of your project, a supplier proposes a change that w…" at bounding box center [245, 77] width 261 height 39
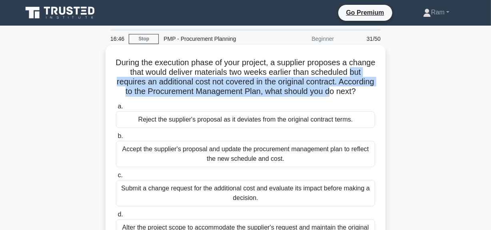
drag, startPoint x: 124, startPoint y: 81, endPoint x: 269, endPoint y: 97, distance: 145.7
click at [368, 86] on h5 "During the execution phase of your project, a supplier proposes a change that w…" at bounding box center [245, 77] width 261 height 39
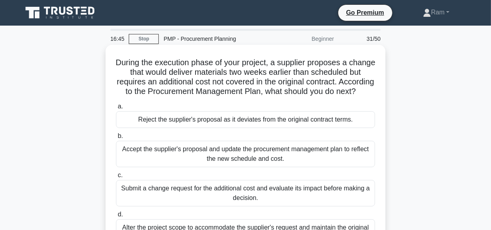
click at [250, 97] on h5 "During the execution phase of your project, a supplier proposes a change that w…" at bounding box center [245, 77] width 261 height 39
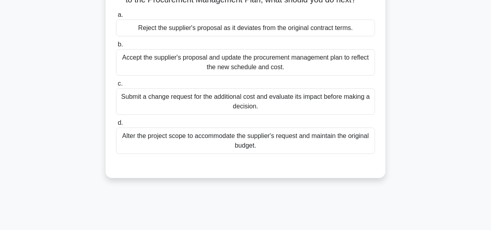
scroll to position [109, 0]
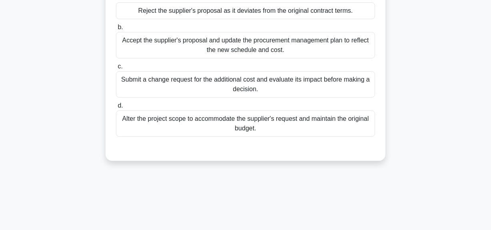
click at [180, 94] on div "Submit a change request for the additional cost and evaluate its impact before …" at bounding box center [245, 84] width 259 height 26
click at [116, 69] on input "c. Submit a change request for the additional cost and evaluate its impact befo…" at bounding box center [116, 66] width 0 height 5
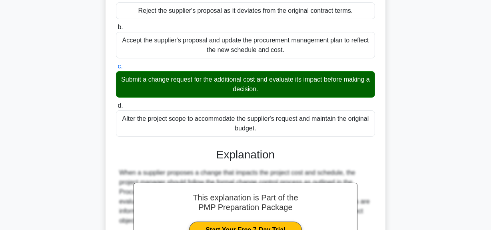
scroll to position [234, 0]
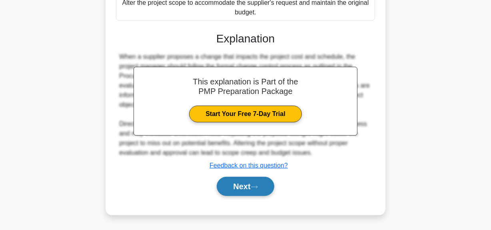
click at [242, 188] on button "Next" at bounding box center [245, 186] width 57 height 19
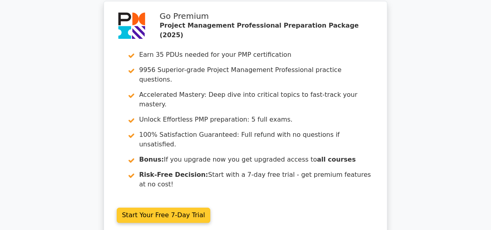
scroll to position [1819, 0]
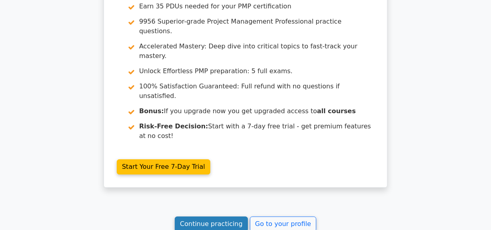
click at [222, 216] on link "Continue practicing" at bounding box center [211, 223] width 73 height 15
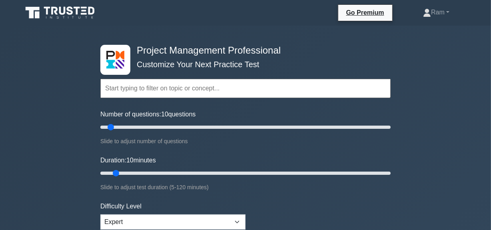
click at [152, 90] on input "text" at bounding box center [245, 88] width 291 height 19
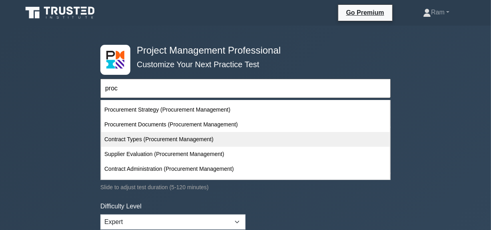
scroll to position [145, 0]
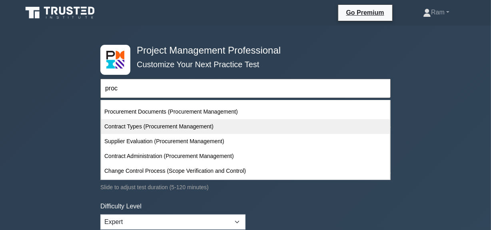
click at [175, 122] on div "Contract Types (Procurement Management)" at bounding box center [245, 126] width 289 height 15
type input "Contract Types (Procurement Management)"
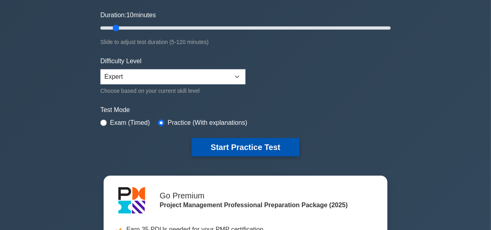
click at [227, 146] on button "Start Practice Test" at bounding box center [246, 147] width 108 height 18
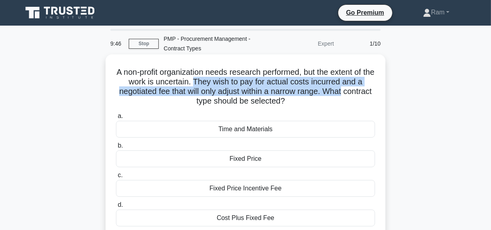
drag, startPoint x: 203, startPoint y: 84, endPoint x: 373, endPoint y: 90, distance: 170.6
click at [373, 90] on h5 "A non-profit organization needs research performed, but the extent of the work …" at bounding box center [245, 86] width 261 height 39
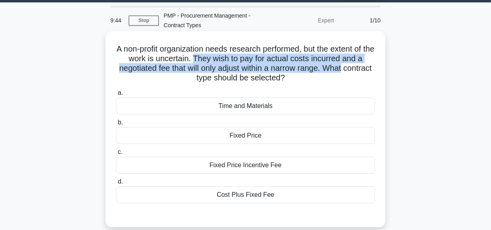
scroll to position [36, 0]
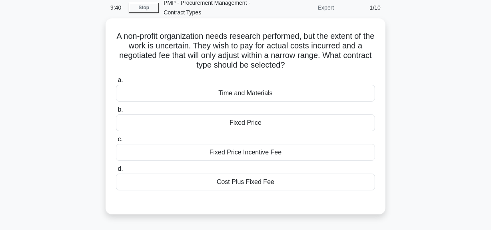
click at [282, 185] on div "Cost Plus Fixed Fee" at bounding box center [245, 182] width 259 height 17
click at [116, 172] on input "d. Cost Plus Fixed Fee" at bounding box center [116, 168] width 0 height 5
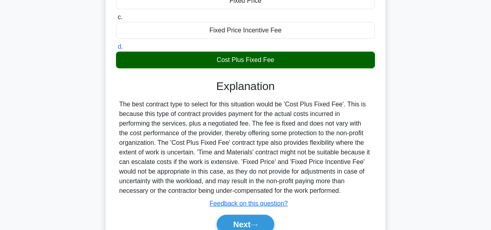
scroll to position [182, 0]
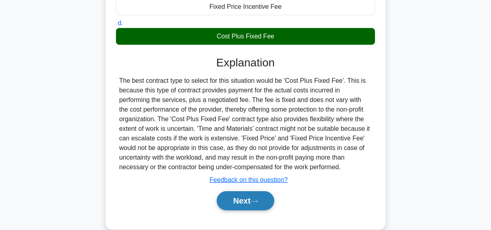
click at [244, 202] on button "Next" at bounding box center [245, 200] width 57 height 19
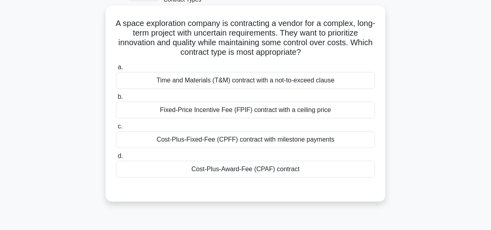
scroll to position [36, 0]
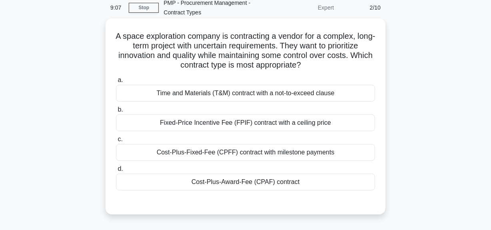
click at [229, 155] on div "Cost-Plus-Fixed-Fee (CPFF) contract with milestone payments" at bounding box center [245, 152] width 259 height 17
click at [116, 142] on input "c. Cost-Plus-Fixed-Fee (CPFF) contract with milestone payments" at bounding box center [116, 139] width 0 height 5
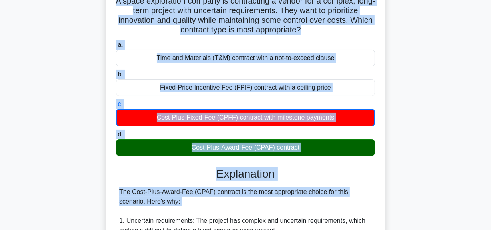
scroll to position [72, 0]
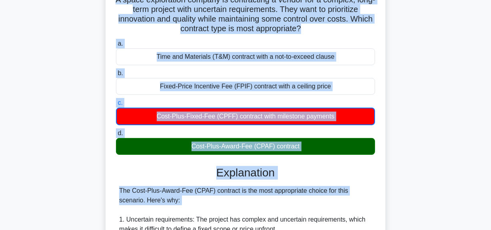
drag, startPoint x: 122, startPoint y: 75, endPoint x: 301, endPoint y: 144, distance: 191.1
copy div "A space exploration company is contracting a vendor for a complex, long-term pr…"
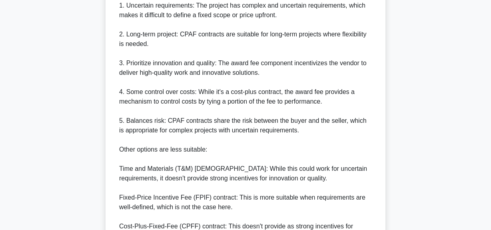
scroll to position [364, 0]
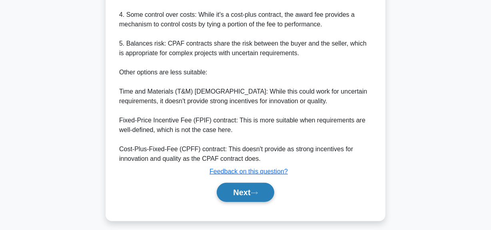
click at [242, 195] on button "Next" at bounding box center [245, 192] width 57 height 19
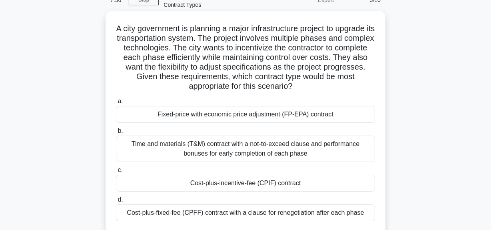
scroll to position [56, 0]
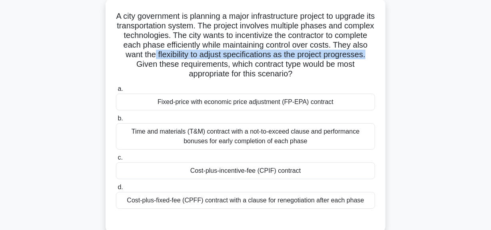
drag, startPoint x: 193, startPoint y: 56, endPoint x: 165, endPoint y: 73, distance: 33.0
click at [164, 63] on h5 "A city government is planning a major infrastructure project to upgrade its tra…" at bounding box center [245, 45] width 261 height 68
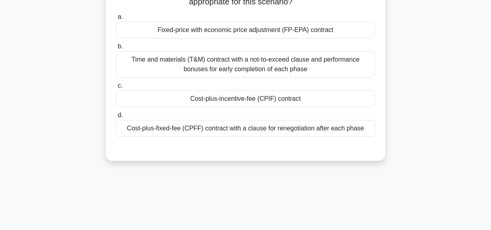
scroll to position [129, 0]
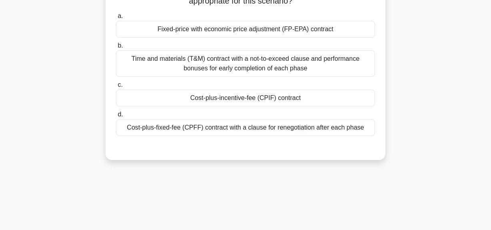
click at [223, 62] on div "Time and materials (T&M) contract with a not-to-exceed clause and performance b…" at bounding box center [245, 63] width 259 height 26
click at [116, 48] on input "b. Time and materials (T&M) contract with a not-to-exceed clause and performanc…" at bounding box center [116, 45] width 0 height 5
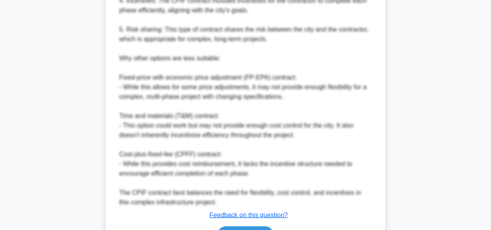
scroll to position [475, 0]
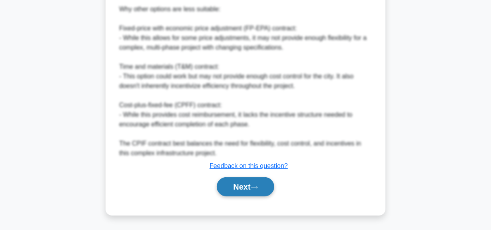
click at [242, 191] on button "Next" at bounding box center [245, 186] width 57 height 19
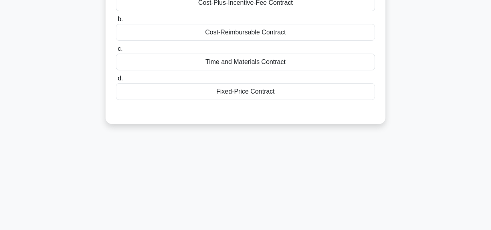
scroll to position [56, 0]
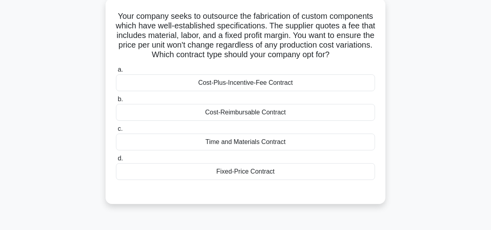
click at [256, 180] on div "Fixed-Price Contract" at bounding box center [245, 171] width 259 height 17
click at [116, 161] on input "d. Fixed-Price Contract" at bounding box center [116, 158] width 0 height 5
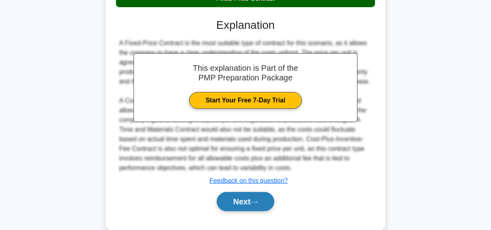
scroll to position [253, 0]
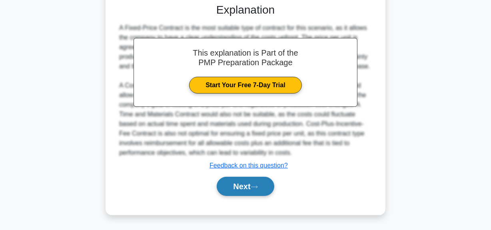
click at [255, 186] on icon at bounding box center [254, 187] width 7 height 4
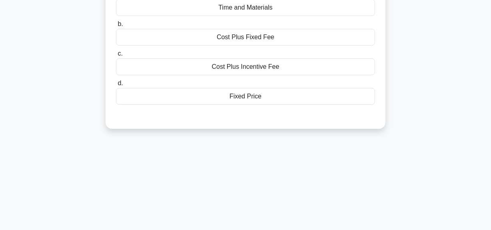
scroll to position [56, 0]
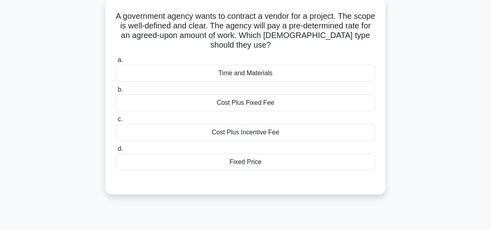
click at [235, 159] on div "Fixed Price" at bounding box center [245, 162] width 259 height 17
click at [116, 152] on input "d. Fixed Price" at bounding box center [116, 148] width 0 height 5
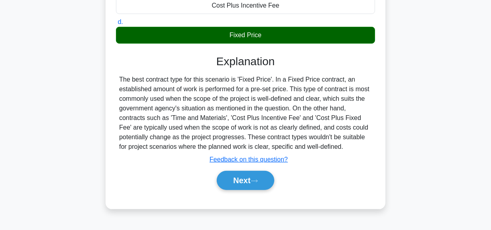
scroll to position [202, 0]
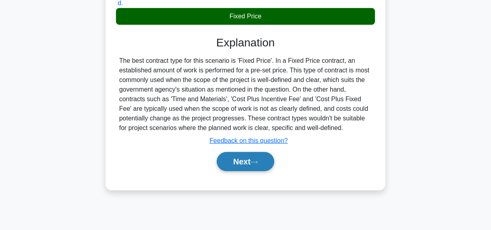
click at [243, 164] on button "Next" at bounding box center [245, 161] width 57 height 19
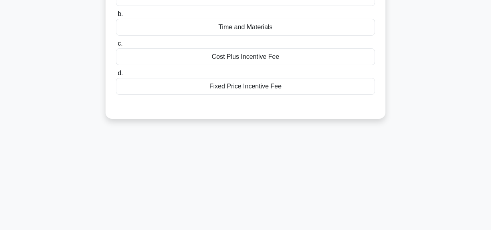
scroll to position [56, 0]
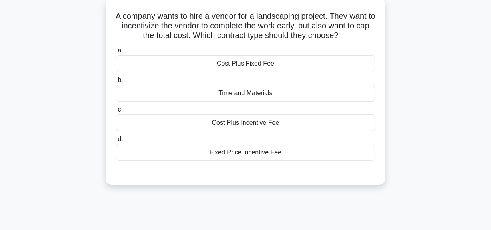
click at [262, 68] on div "Cost Plus Fixed Fee" at bounding box center [245, 63] width 259 height 17
click at [116, 53] on input "a. Cost Plus Fixed Fee" at bounding box center [116, 50] width 0 height 5
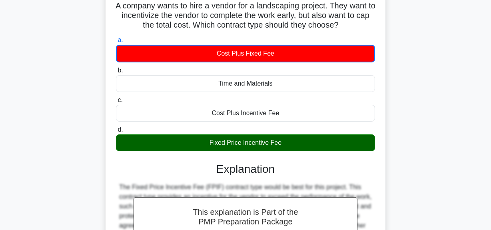
scroll to position [0, 0]
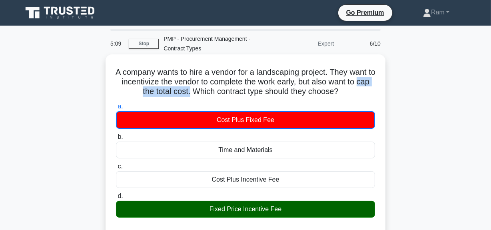
drag, startPoint x: 132, startPoint y: 90, endPoint x: 207, endPoint y: 114, distance: 78.3
click at [196, 96] on h5 "A company wants to hire a vendor for a landscaping project. They want to incent…" at bounding box center [245, 82] width 261 height 30
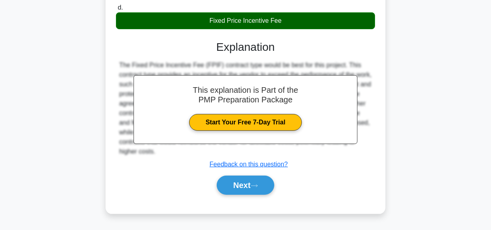
scroll to position [202, 0]
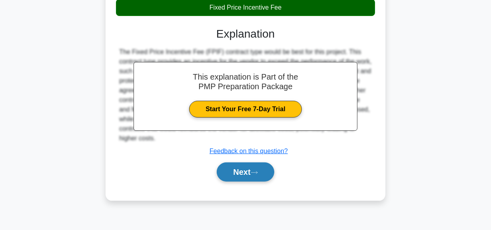
click at [233, 173] on button "Next" at bounding box center [245, 171] width 57 height 19
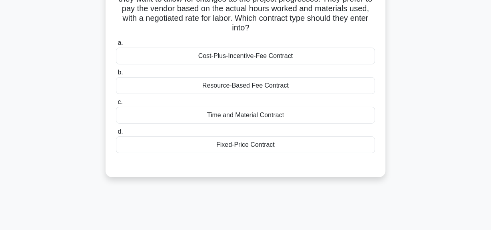
scroll to position [56, 0]
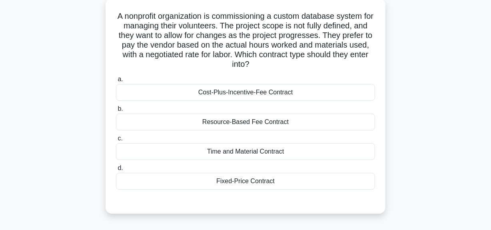
click at [215, 152] on div "Time and Material Contract" at bounding box center [245, 151] width 259 height 17
click at [116, 141] on input "c. Time and Material Contract" at bounding box center [116, 138] width 0 height 5
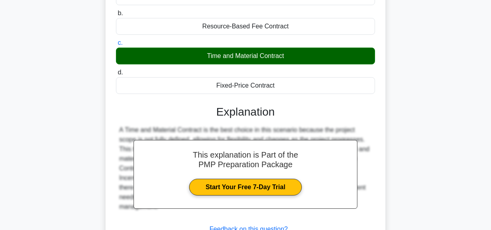
scroll to position [215, 0]
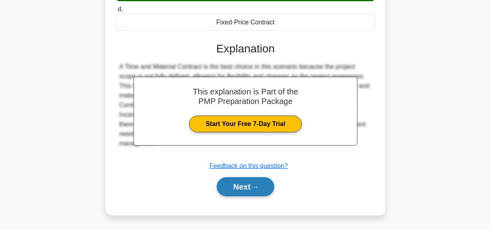
click at [221, 188] on button "Next" at bounding box center [245, 186] width 57 height 19
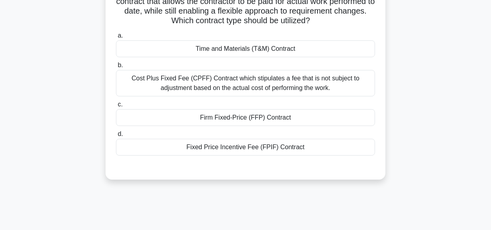
scroll to position [56, 0]
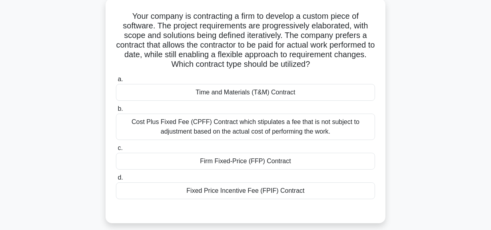
drag, startPoint x: 242, startPoint y: 92, endPoint x: 242, endPoint y: 104, distance: 12.0
click at [242, 91] on div "Time and Materials (T&M) Contract" at bounding box center [245, 92] width 259 height 17
click at [116, 82] on input "a. Time and Materials (T&M) Contract" at bounding box center [116, 79] width 0 height 5
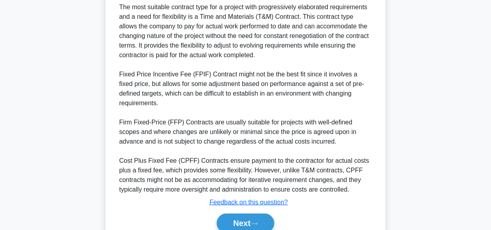
scroll to position [311, 0]
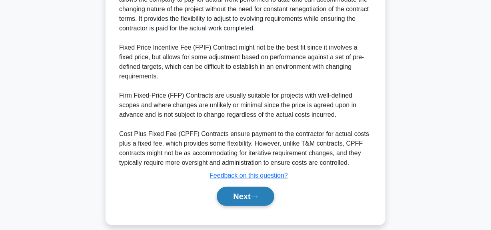
click at [240, 189] on button "Next" at bounding box center [245, 196] width 57 height 19
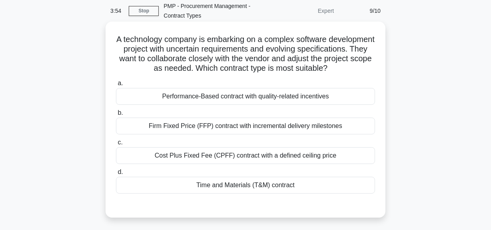
scroll to position [56, 0]
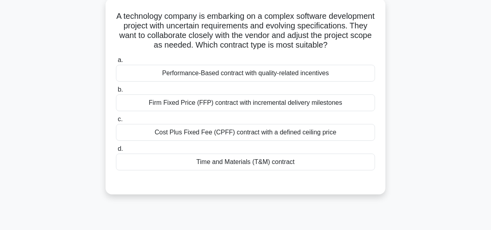
click at [214, 141] on div "Cost Plus Fixed Fee (CPFF) contract with a defined ceiling price" at bounding box center [245, 132] width 259 height 17
click at [116, 122] on input "c. Cost Plus Fixed Fee (CPFF) contract with a defined ceiling price" at bounding box center [116, 119] width 0 height 5
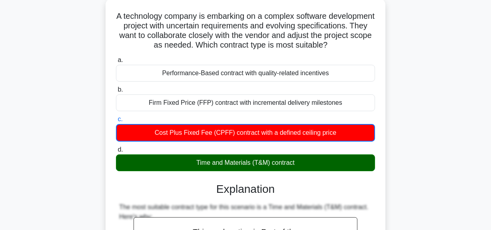
drag, startPoint x: 189, startPoint y: 38, endPoint x: 285, endPoint y: 54, distance: 97.5
click at [285, 50] on h5 "A technology company is embarking on a complex software development project wit…" at bounding box center [245, 30] width 261 height 39
drag, startPoint x: 136, startPoint y: 16, endPoint x: 306, endPoint y: 175, distance: 232.7
copy div "A technology company is embarking on a complex software development project wit…"
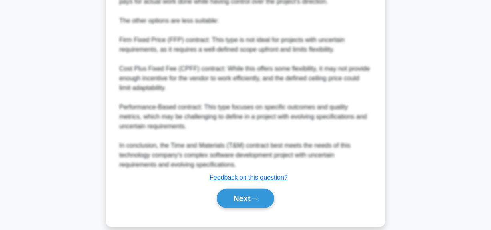
scroll to position [417, 0]
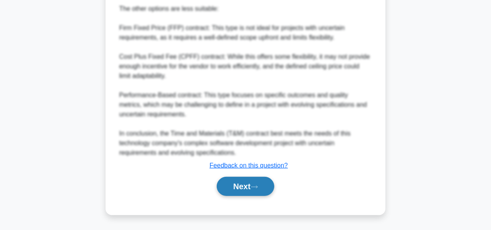
click at [232, 186] on button "Next" at bounding box center [245, 186] width 57 height 19
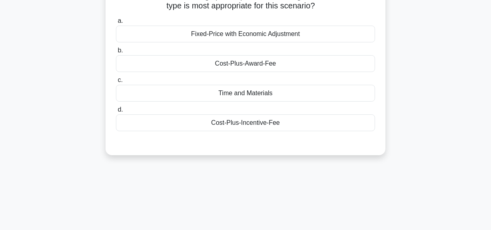
scroll to position [20, 0]
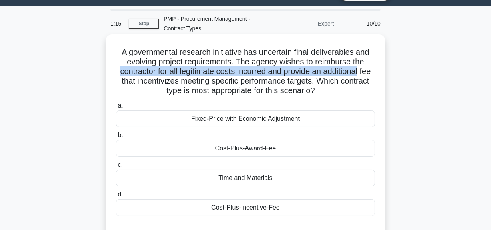
drag, startPoint x: 122, startPoint y: 73, endPoint x: 372, endPoint y: 73, distance: 249.7
click at [372, 73] on h5 "A governmental research initiative has uncertain final deliverables and evolvin…" at bounding box center [245, 71] width 261 height 49
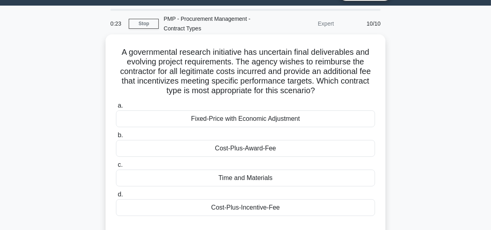
click at [310, 118] on div "Fixed-Price with Economic Adjustment" at bounding box center [245, 118] width 259 height 17
click at [116, 108] on input "a. Fixed-Price with Economic Adjustment" at bounding box center [116, 105] width 0 height 5
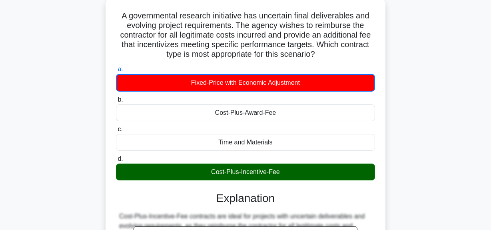
scroll to position [56, 0]
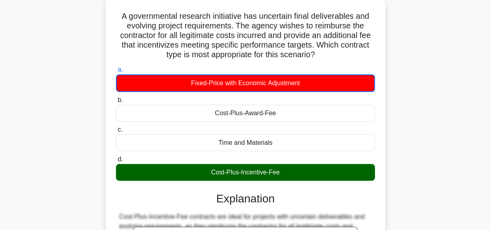
drag, startPoint x: 211, startPoint y: 172, endPoint x: 306, endPoint y: 185, distance: 95.3
click at [304, 164] on div "Cost-Plus-Incentive-Fee" at bounding box center [245, 172] width 259 height 17
copy div "Cost-Plus-Incentive-Fee"
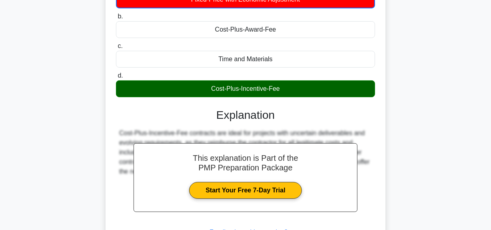
scroll to position [206, 0]
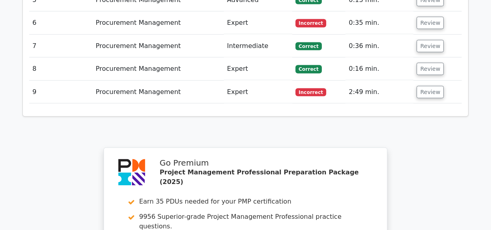
scroll to position [1273, 0]
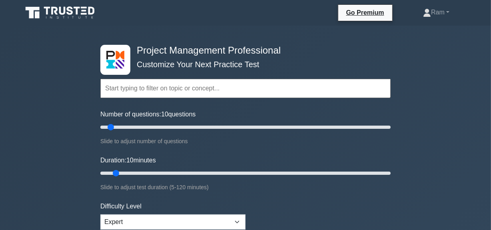
click at [142, 90] on input "text" at bounding box center [245, 88] width 291 height 19
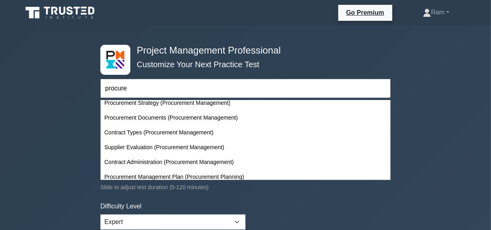
scroll to position [145, 0]
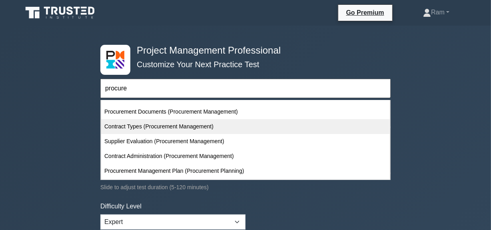
click at [151, 126] on div "Contract Types (Procurement Management)" at bounding box center [245, 126] width 289 height 15
type input "Contract Types (Procurement Management)"
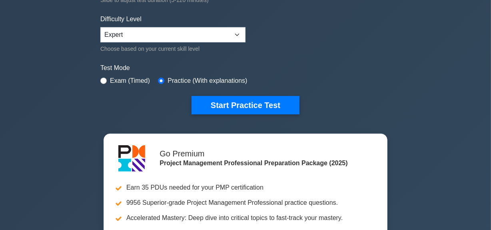
scroll to position [218, 0]
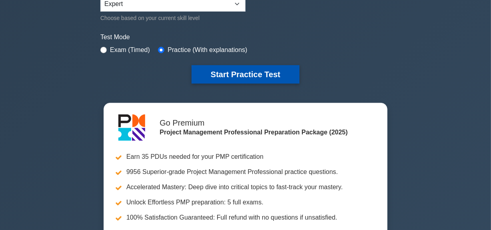
click at [226, 72] on button "Start Practice Test" at bounding box center [246, 74] width 108 height 18
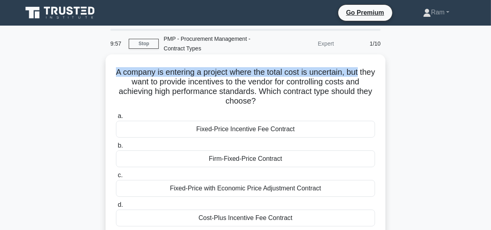
drag, startPoint x: 120, startPoint y: 71, endPoint x: 341, endPoint y: 96, distance: 221.8
click at [375, 60] on div "A company is entering a project where the total cost is uncertain, but they wan…" at bounding box center [246, 153] width 274 height 190
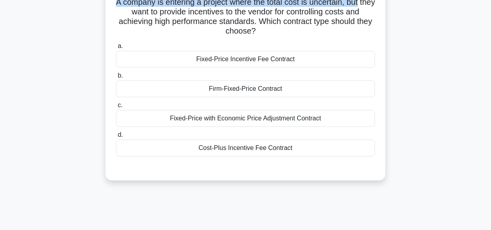
scroll to position [72, 0]
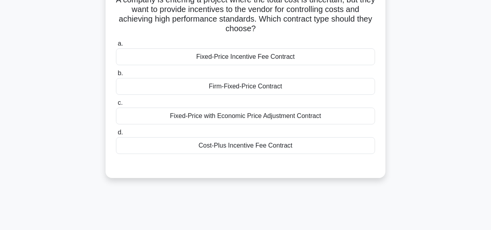
click at [277, 148] on div "Cost-Plus Incentive Fee Contract" at bounding box center [245, 145] width 259 height 17
click at [116, 135] on input "d. Cost-Plus Incentive Fee Contract" at bounding box center [116, 132] width 0 height 5
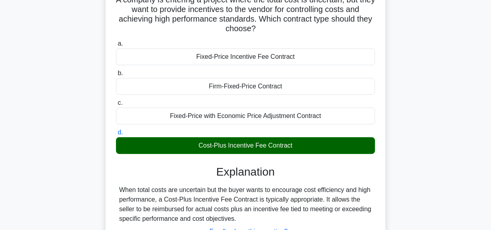
scroll to position [145, 0]
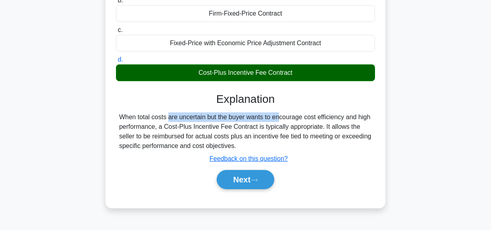
drag, startPoint x: 121, startPoint y: 116, endPoint x: 294, endPoint y: 131, distance: 173.1
click at [230, 116] on div "When total costs are uncertain but the buyer wants to encourage cost efficiency…" at bounding box center [245, 131] width 253 height 38
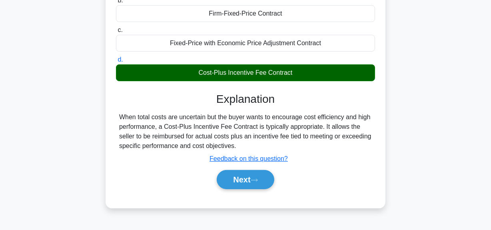
click at [296, 130] on div "When total costs are uncertain but the buyer wants to encourage cost efficiency…" at bounding box center [245, 131] width 253 height 38
drag, startPoint x: 138, startPoint y: 118, endPoint x: 206, endPoint y: 114, distance: 67.3
click at [206, 114] on div "When total costs are uncertain but the buyer wants to encourage cost efficiency…" at bounding box center [245, 131] width 253 height 38
copy div "total costs are uncertain"
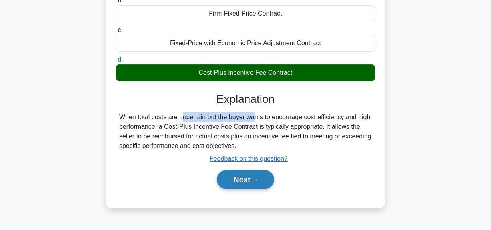
drag, startPoint x: 247, startPoint y: 183, endPoint x: 251, endPoint y: 174, distance: 10.4
click at [246, 183] on button "Next" at bounding box center [245, 179] width 57 height 19
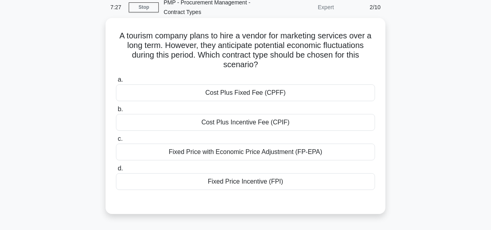
scroll to position [36, 0]
click at [263, 152] on div "Fixed Price with Economic Price Adjustment (FP-EPA)" at bounding box center [245, 152] width 259 height 17
click at [116, 142] on input "c. Fixed Price with Economic Price Adjustment (FP-EPA)" at bounding box center [116, 139] width 0 height 5
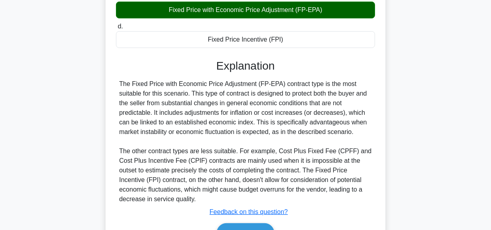
scroll to position [218, 0]
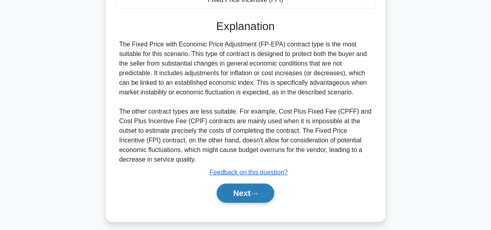
click at [253, 190] on button "Next" at bounding box center [245, 193] width 57 height 19
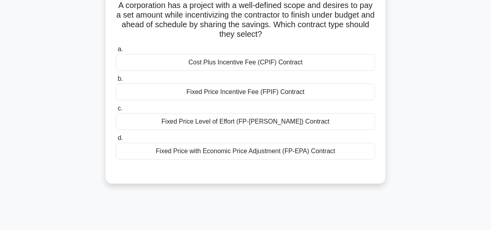
scroll to position [56, 0]
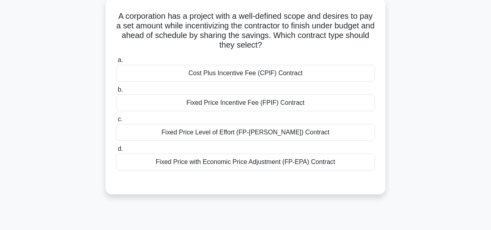
click at [309, 97] on div "Fixed Price Incentive Fee (FPIF) Contract" at bounding box center [245, 102] width 259 height 17
click at [116, 92] on input "b. Fixed Price Incentive Fee (FPIF) Contract" at bounding box center [116, 89] width 0 height 5
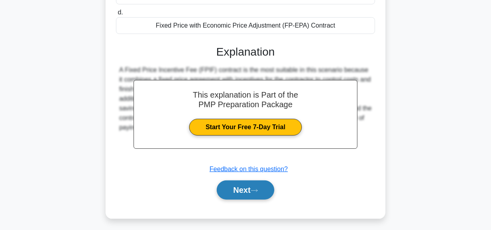
scroll to position [202, 0]
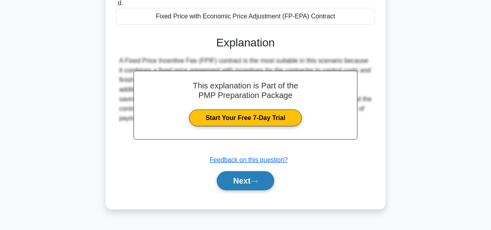
click at [251, 190] on button "Next" at bounding box center [245, 180] width 57 height 19
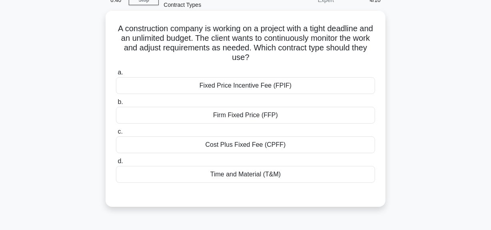
scroll to position [56, 0]
